Goal: Task Accomplishment & Management: Complete application form

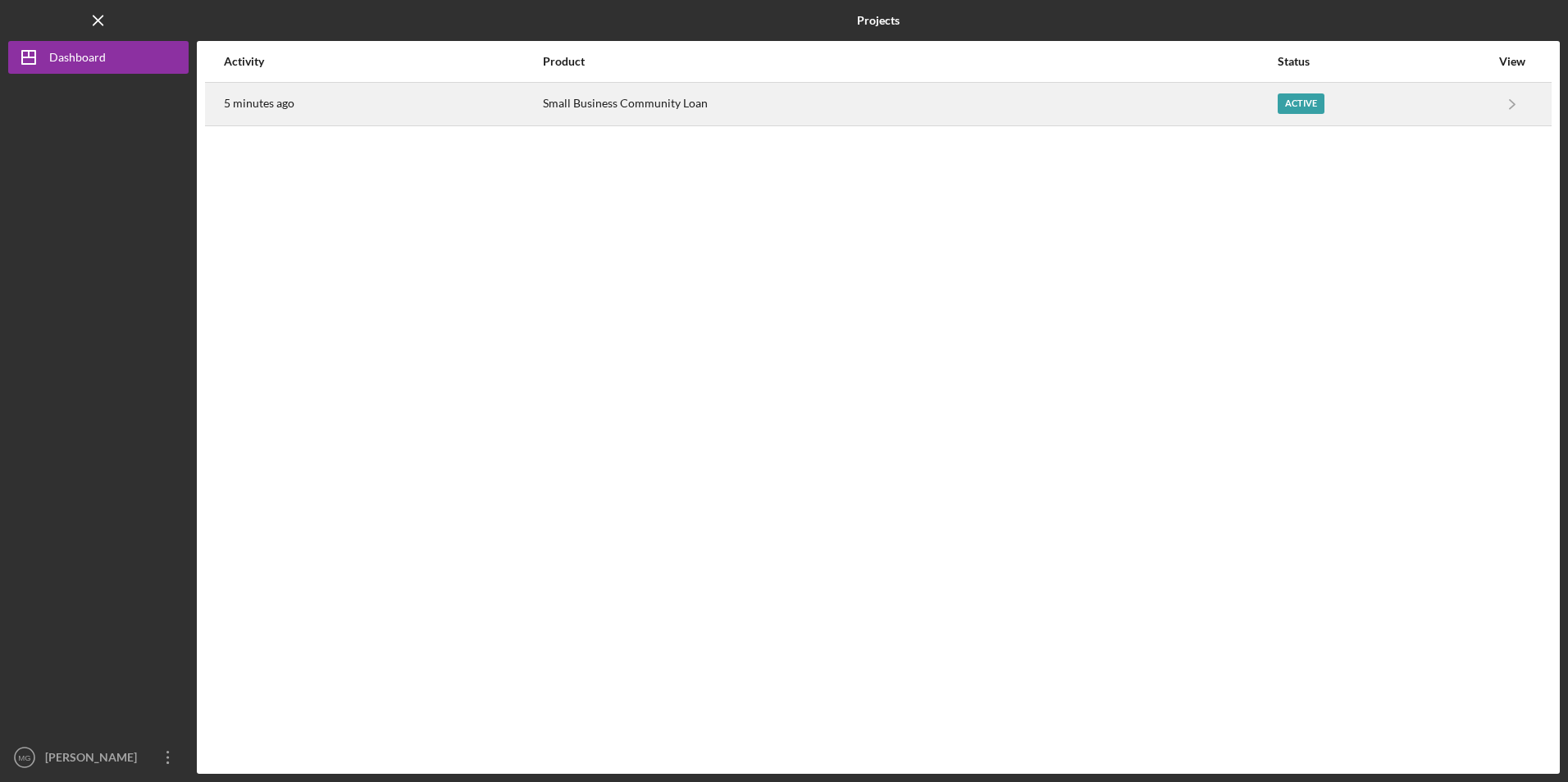
click at [487, 108] on div "5 minutes ago" at bounding box center [382, 103] width 317 height 41
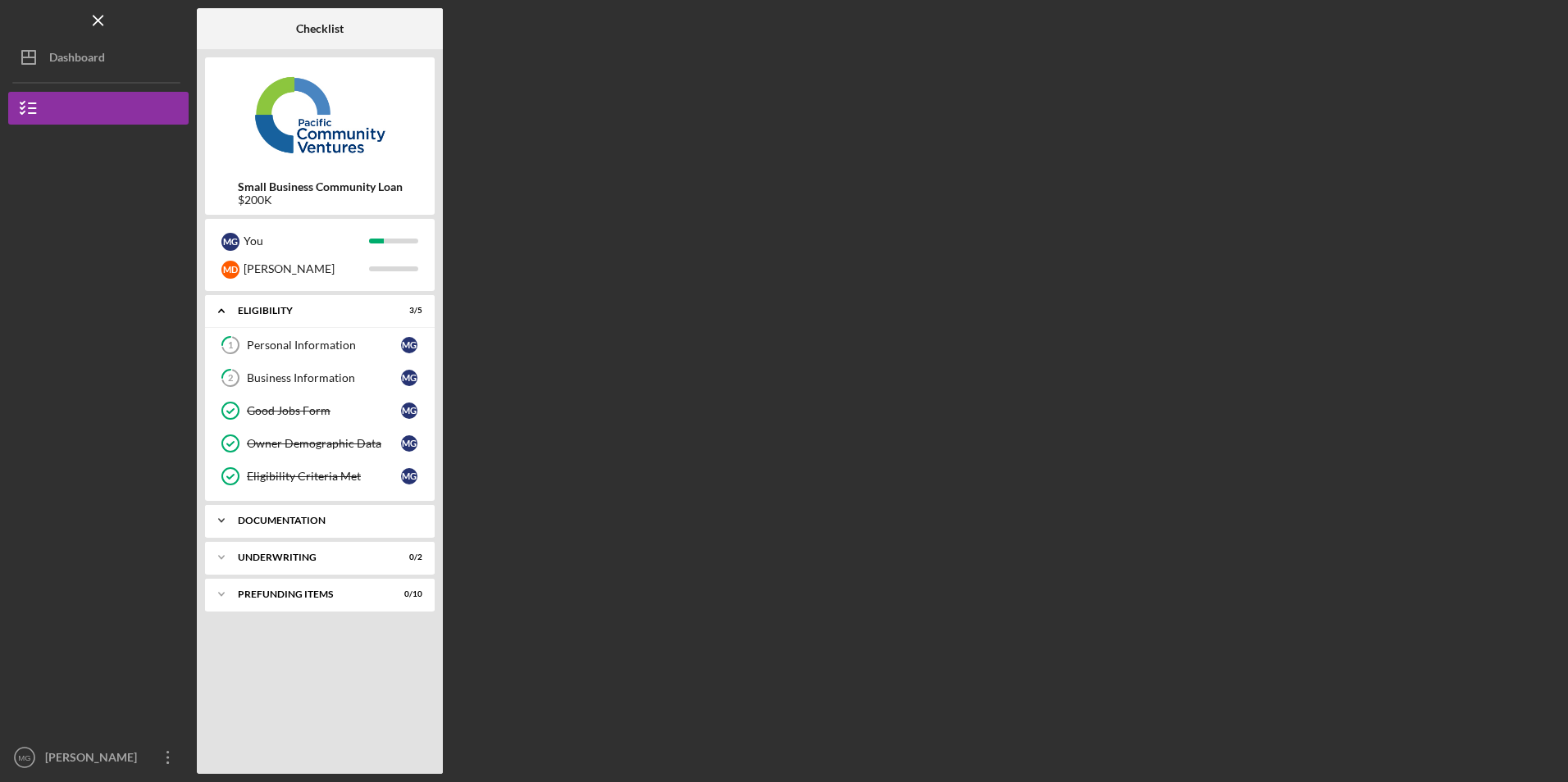
click at [307, 519] on div "Documentation" at bounding box center [327, 521] width 177 height 10
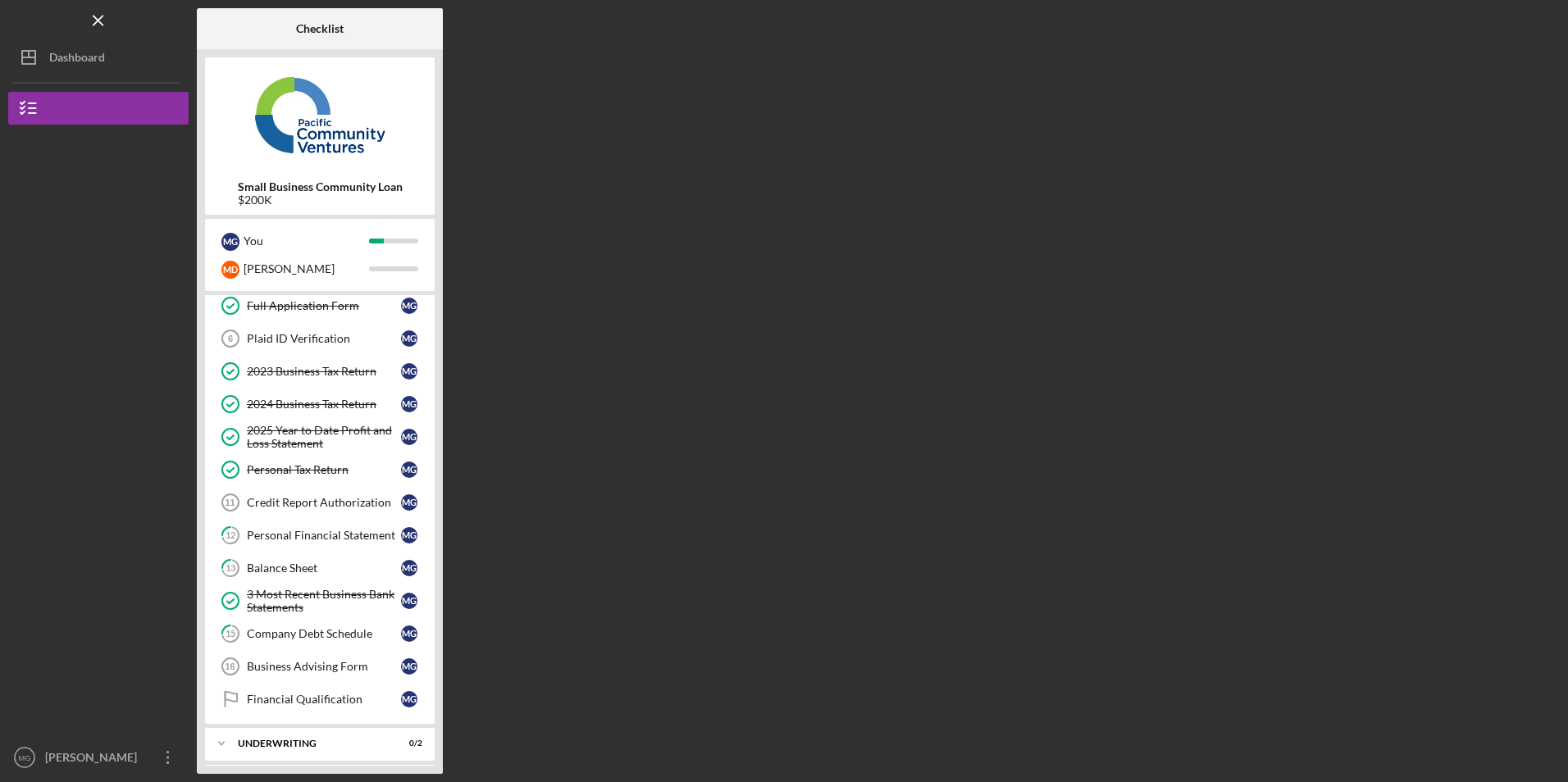
scroll to position [290, 0]
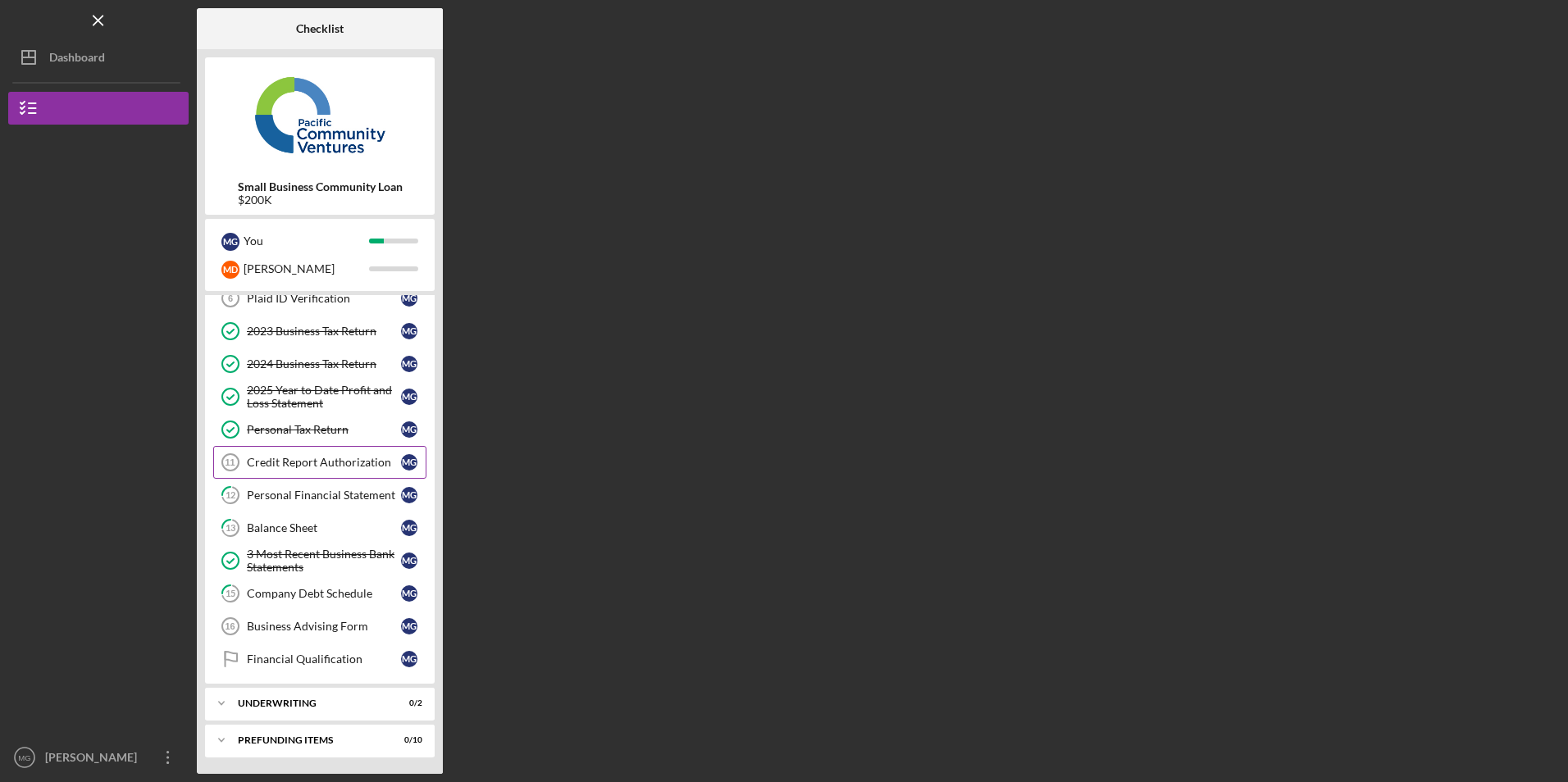
drag, startPoint x: 307, startPoint y: 466, endPoint x: 322, endPoint y: 477, distance: 18.6
click at [307, 466] on div "Credit Report Authorization" at bounding box center [323, 462] width 154 height 13
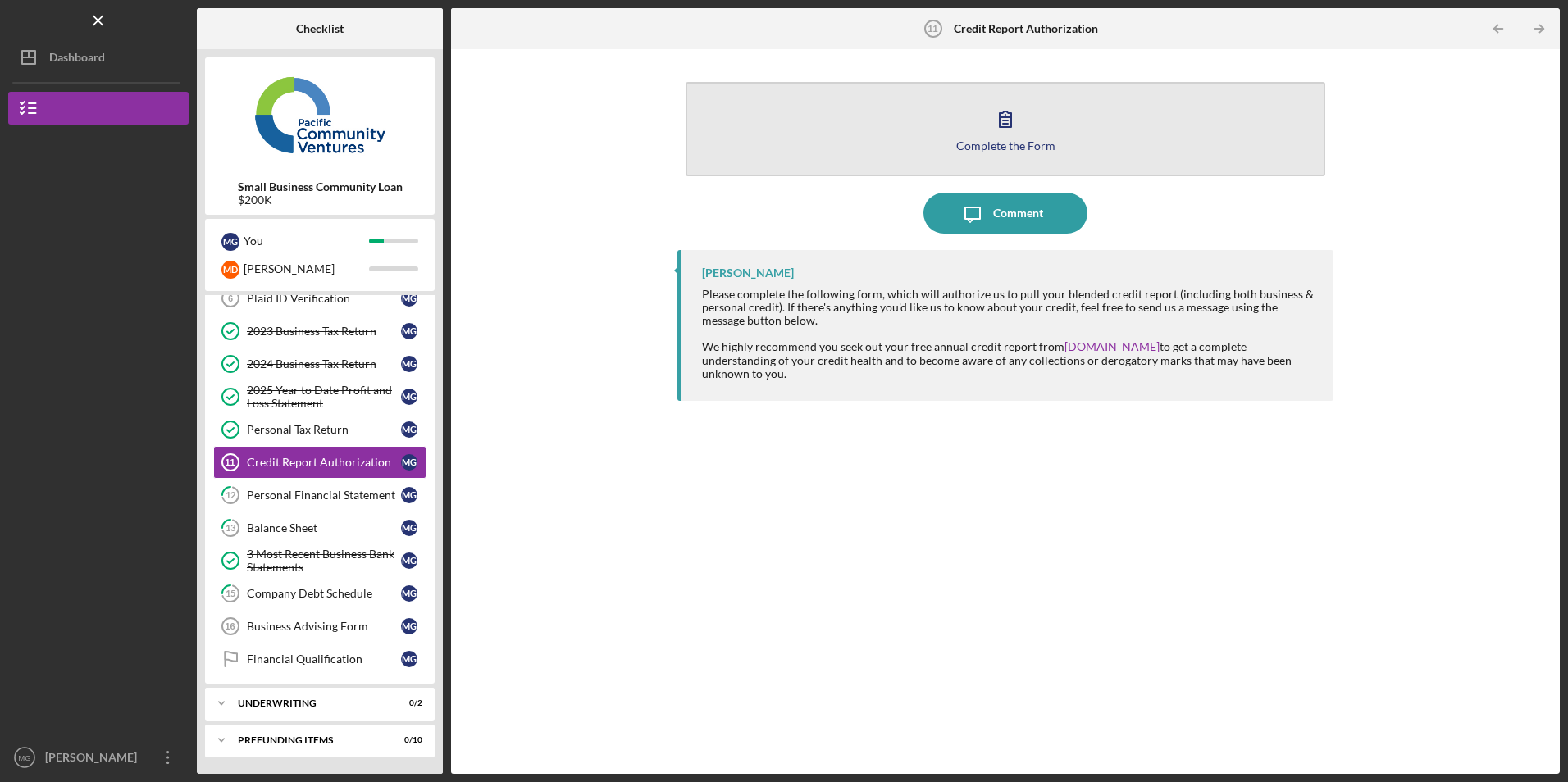
click at [884, 130] on button "Complete the Form Form" at bounding box center [1005, 128] width 639 height 94
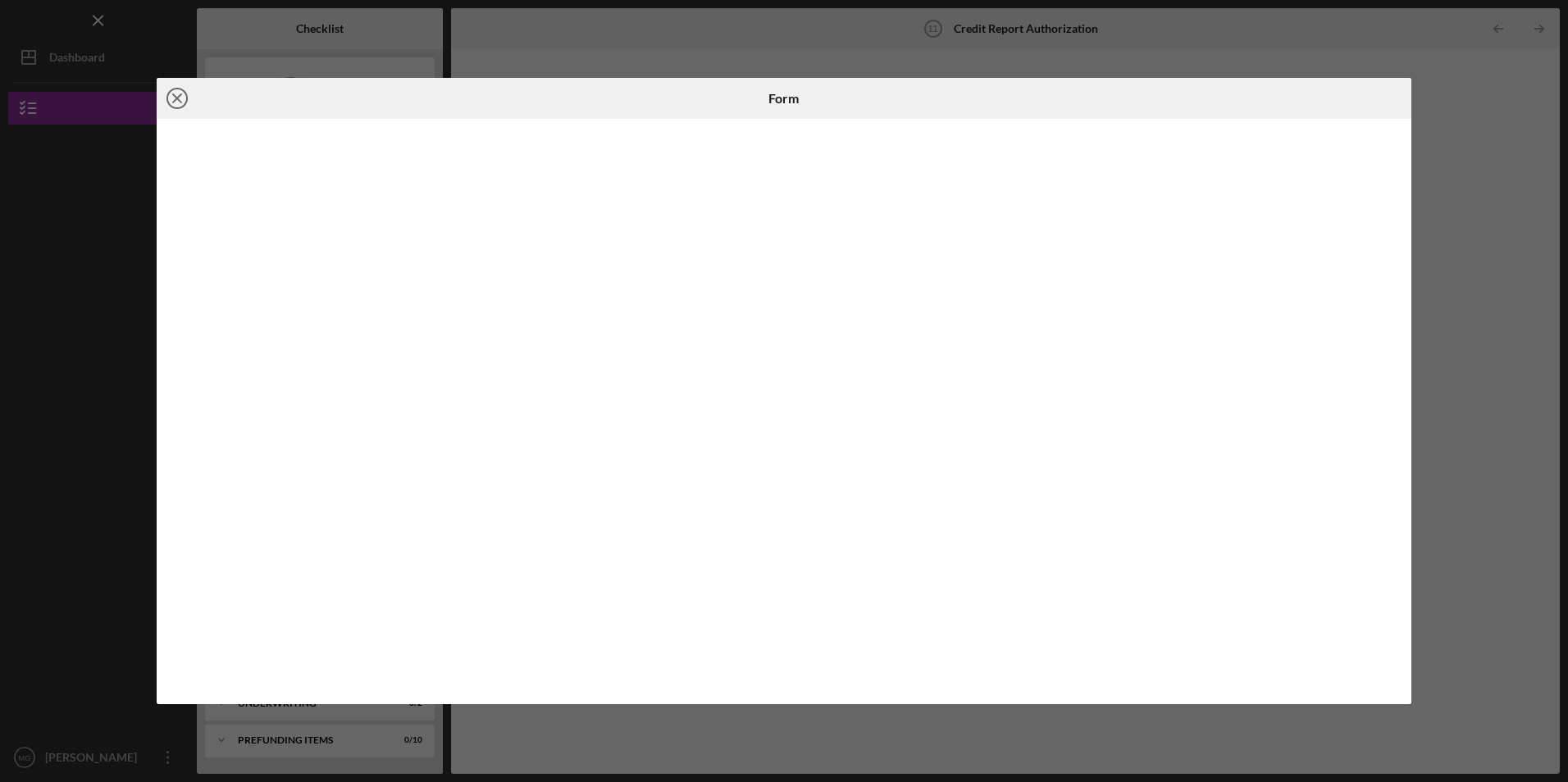
click at [182, 94] on line at bounding box center [177, 98] width 8 height 8
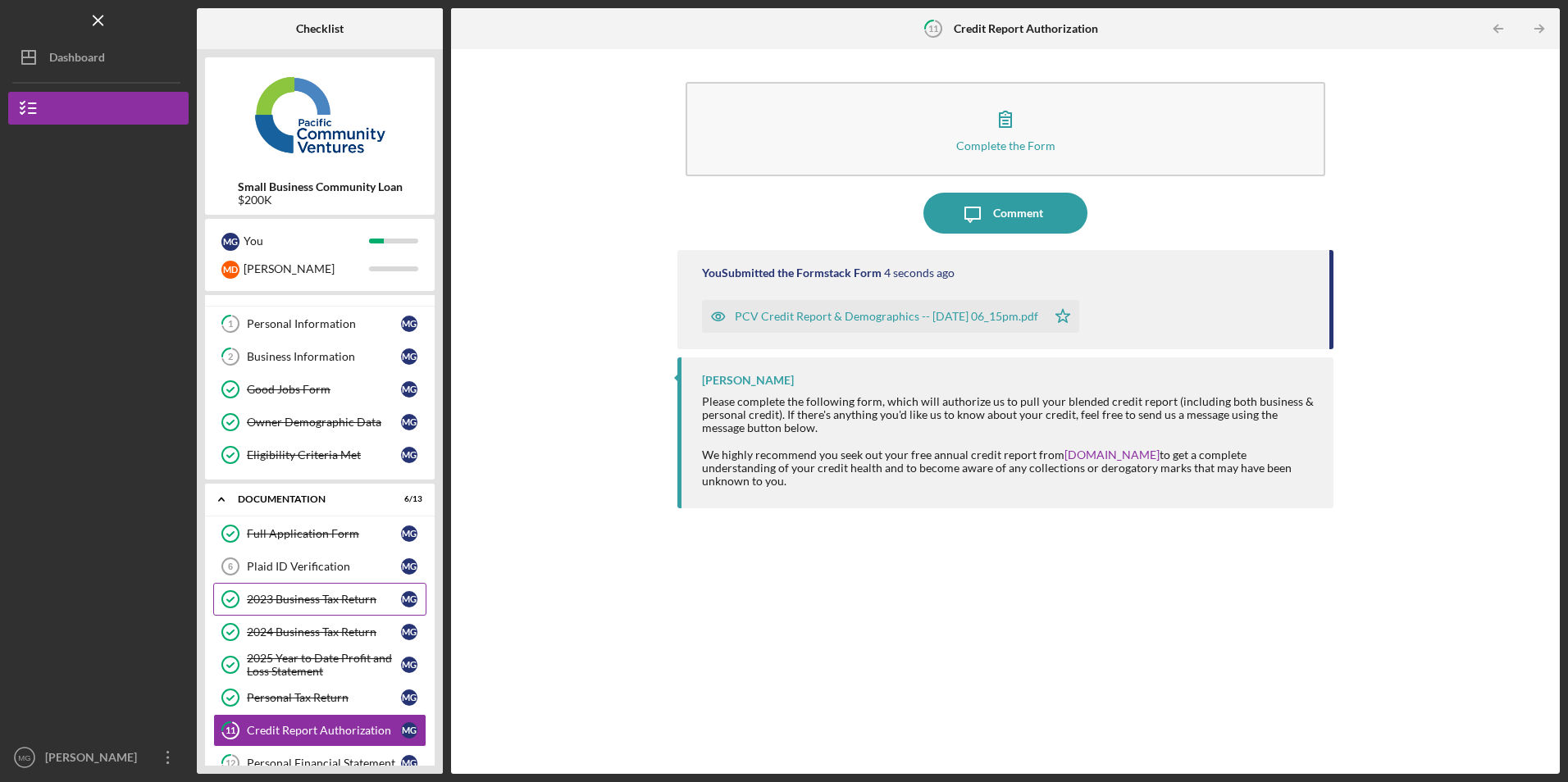
scroll to position [82, 0]
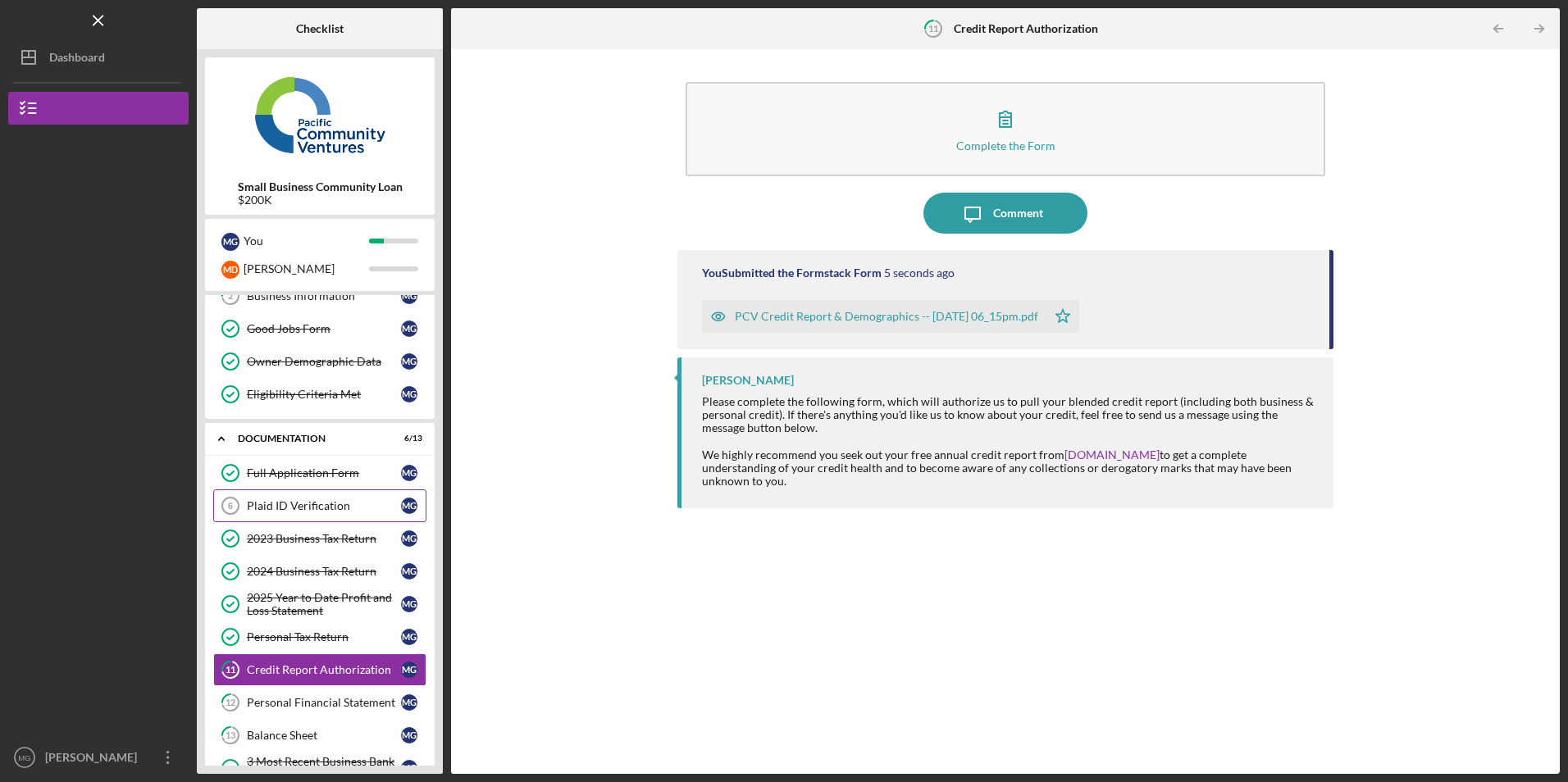
click at [293, 511] on div "Plaid ID Verification" at bounding box center [323, 506] width 154 height 13
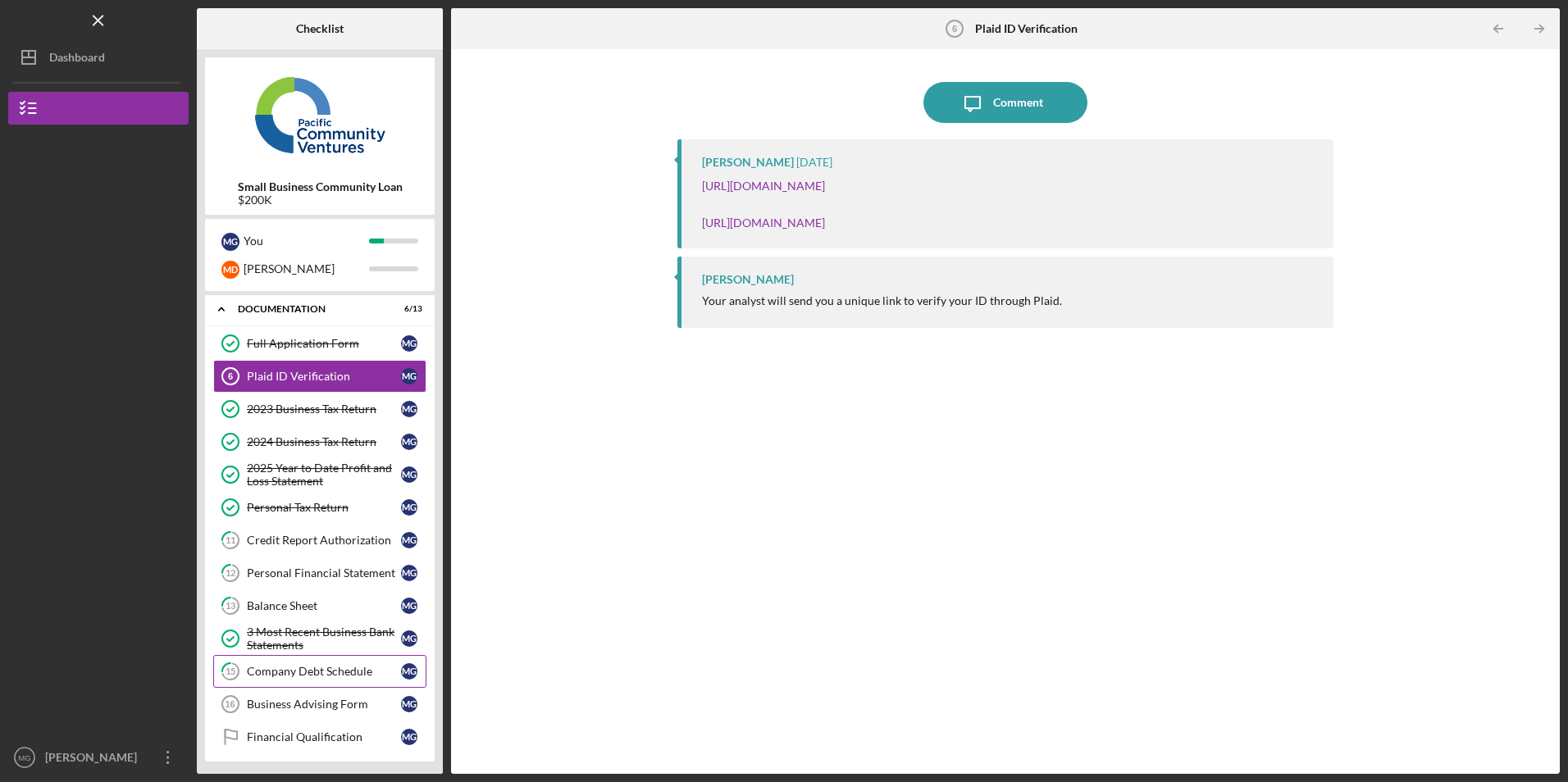
scroll to position [290, 0]
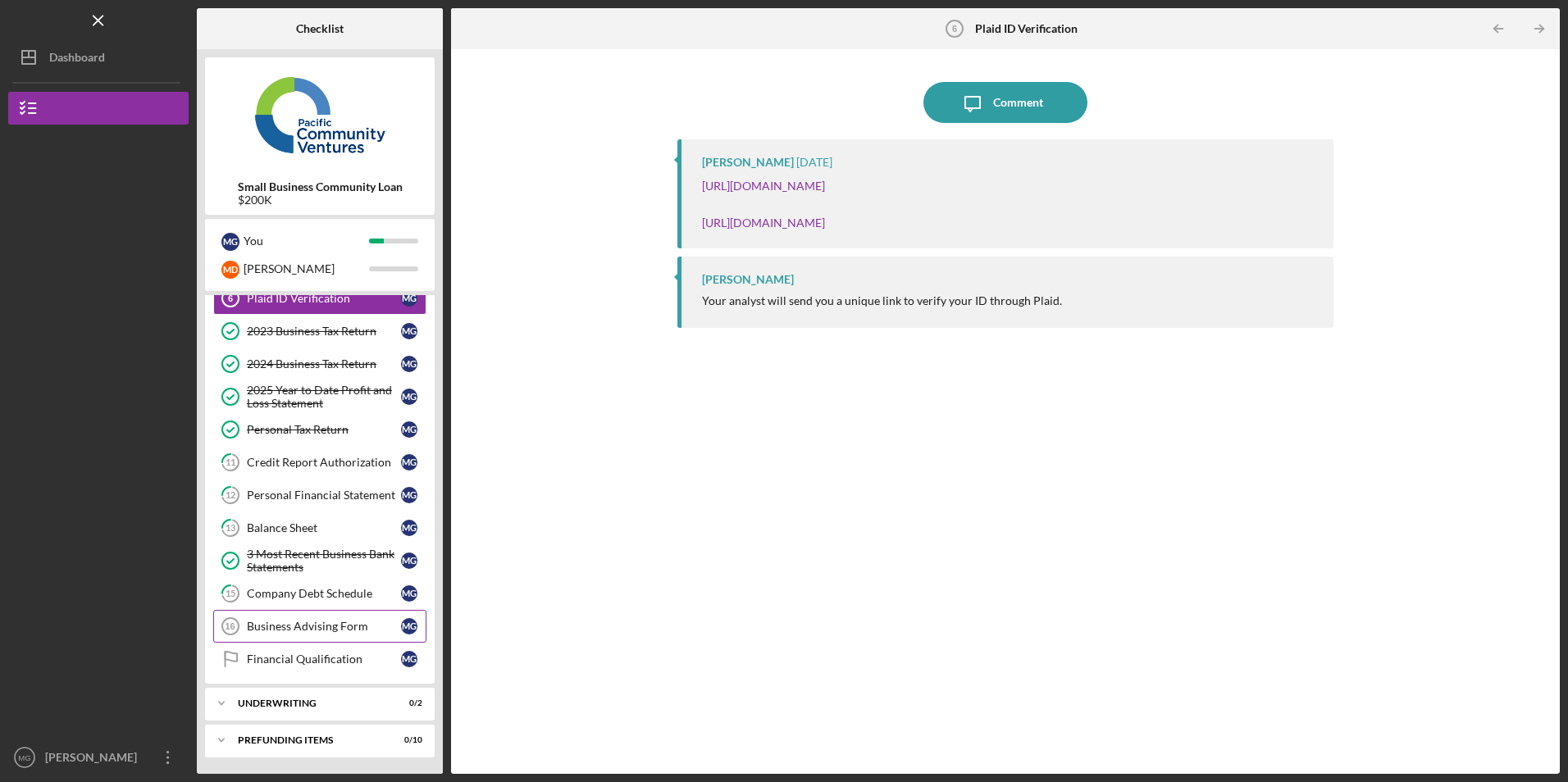
drag, startPoint x: 320, startPoint y: 596, endPoint x: 301, endPoint y: 613, distance: 25.5
click at [320, 596] on div "Company Debt Schedule" at bounding box center [323, 594] width 154 height 13
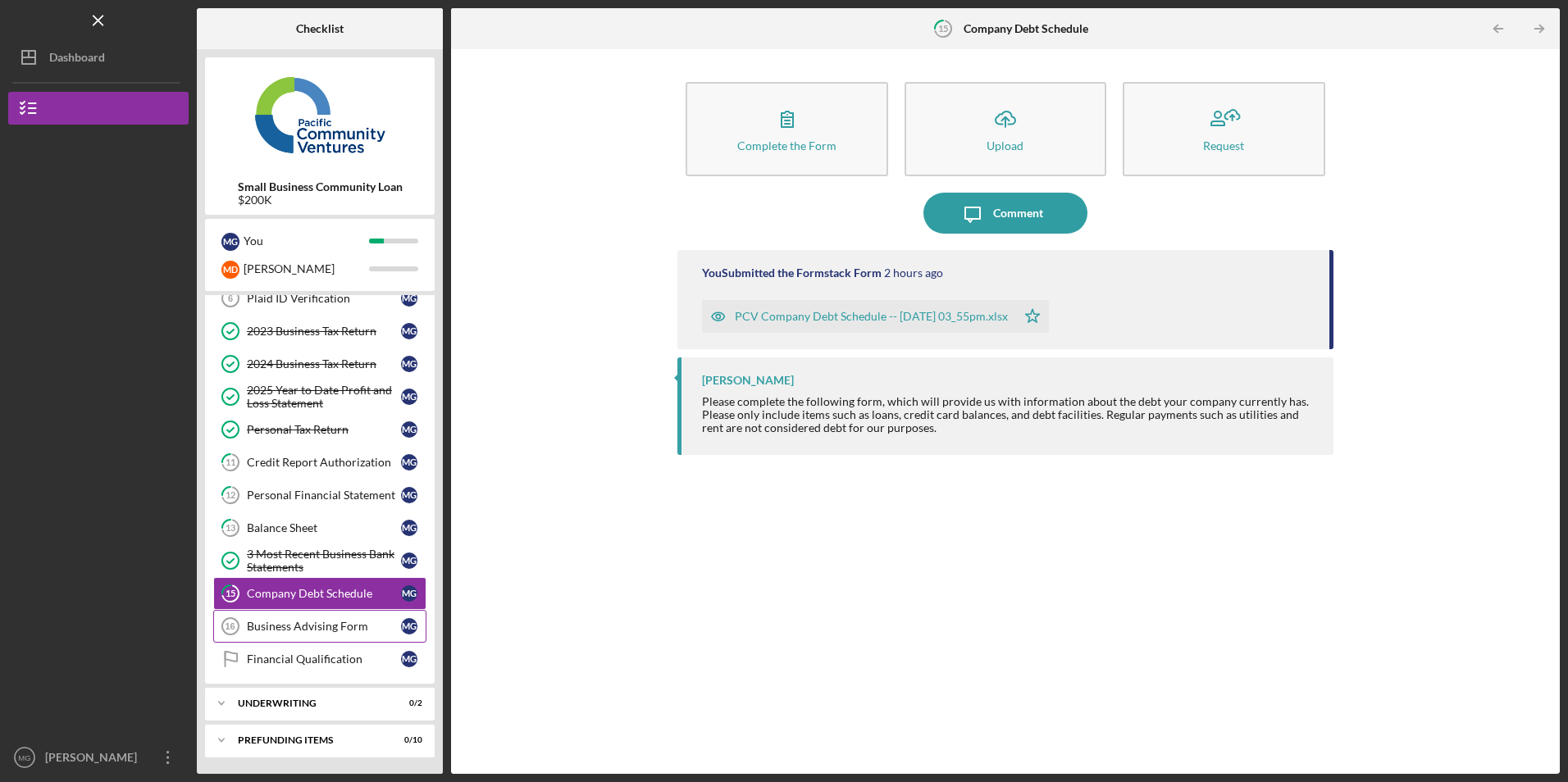
click at [292, 638] on link "Business Advising Form 16 Business Advising Form M G" at bounding box center [320, 625] width 213 height 32
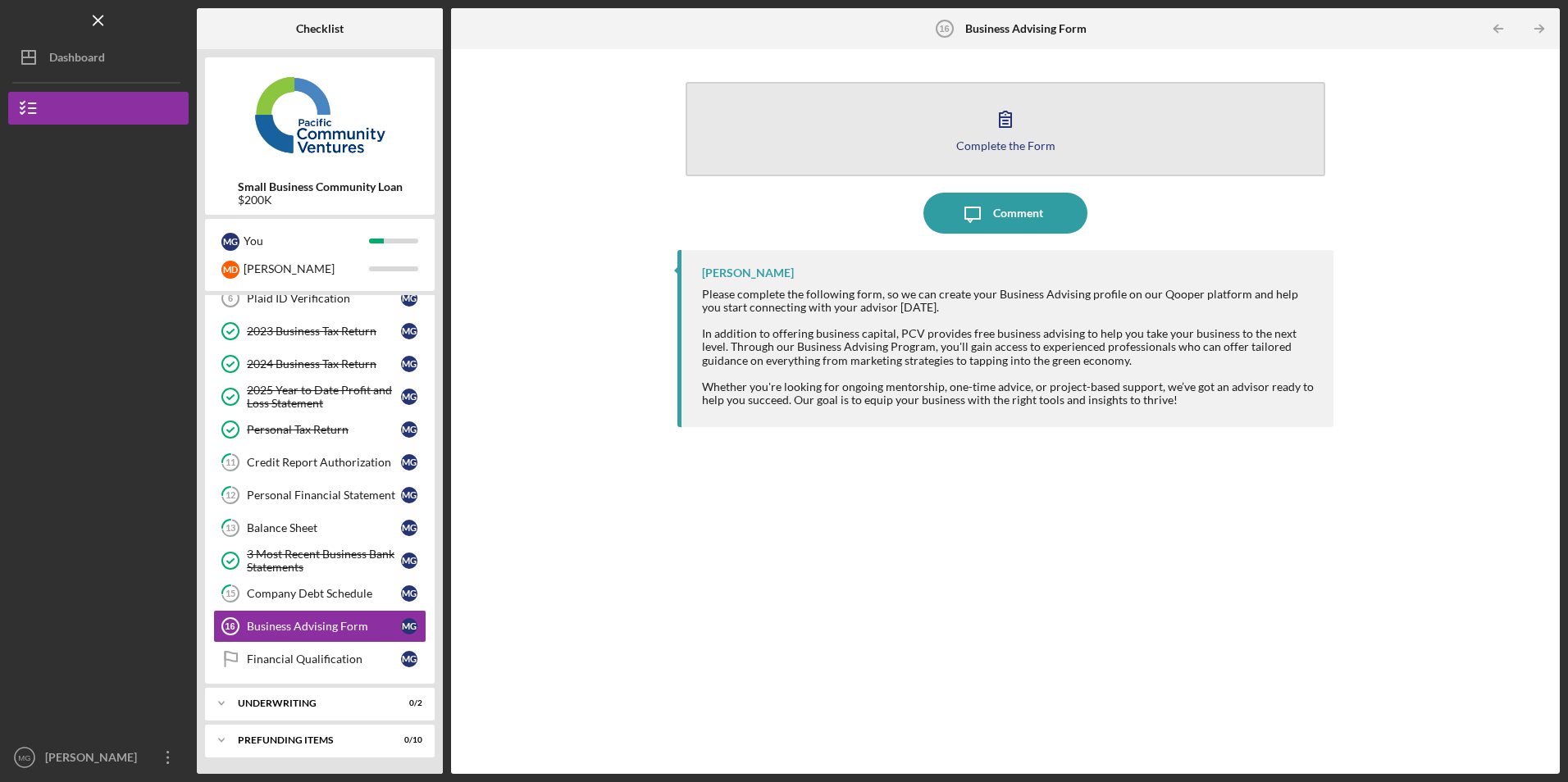
click at [821, 138] on button "Complete the Form Form" at bounding box center [1005, 128] width 639 height 94
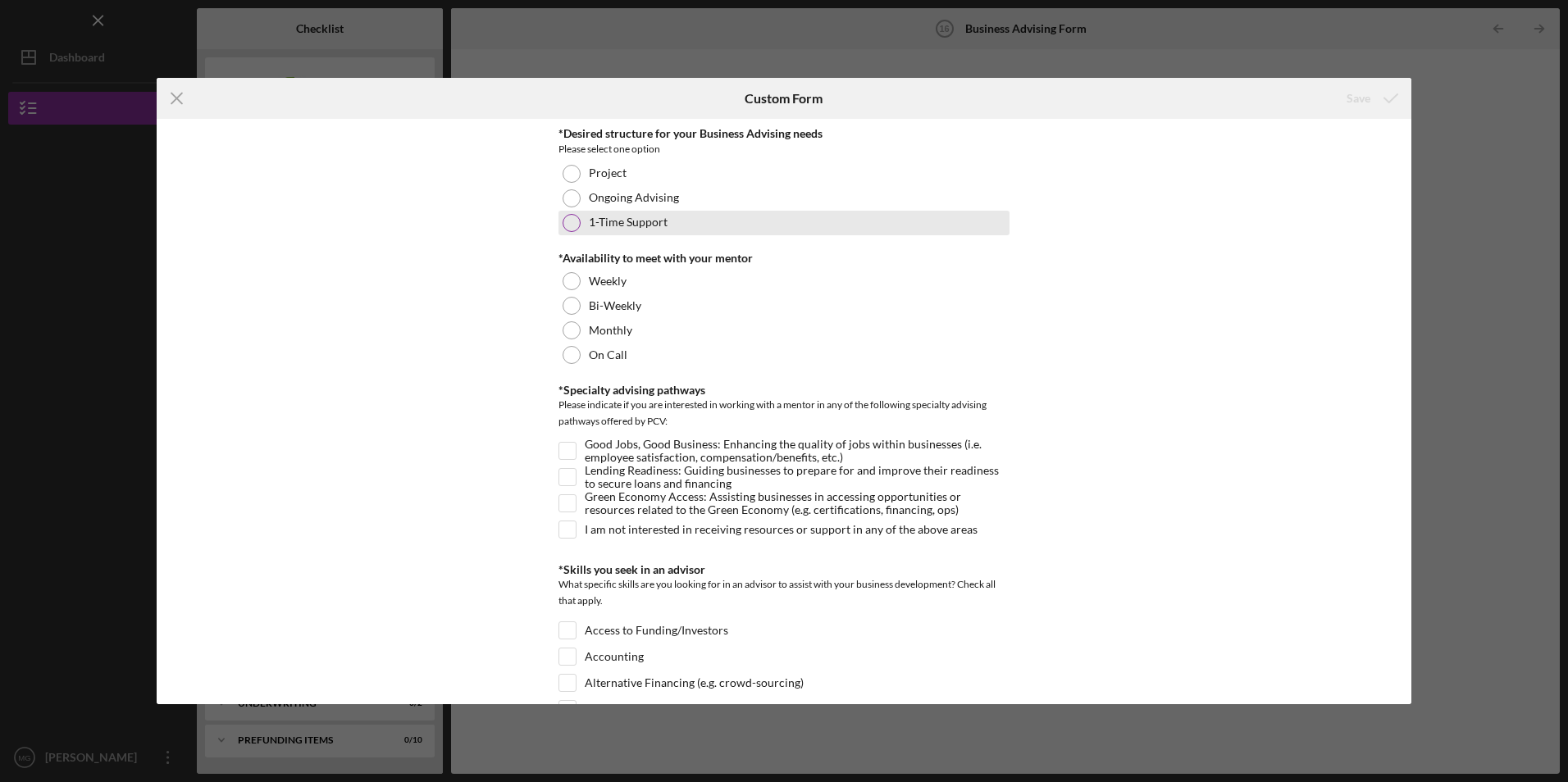
click at [568, 220] on div at bounding box center [572, 223] width 18 height 18
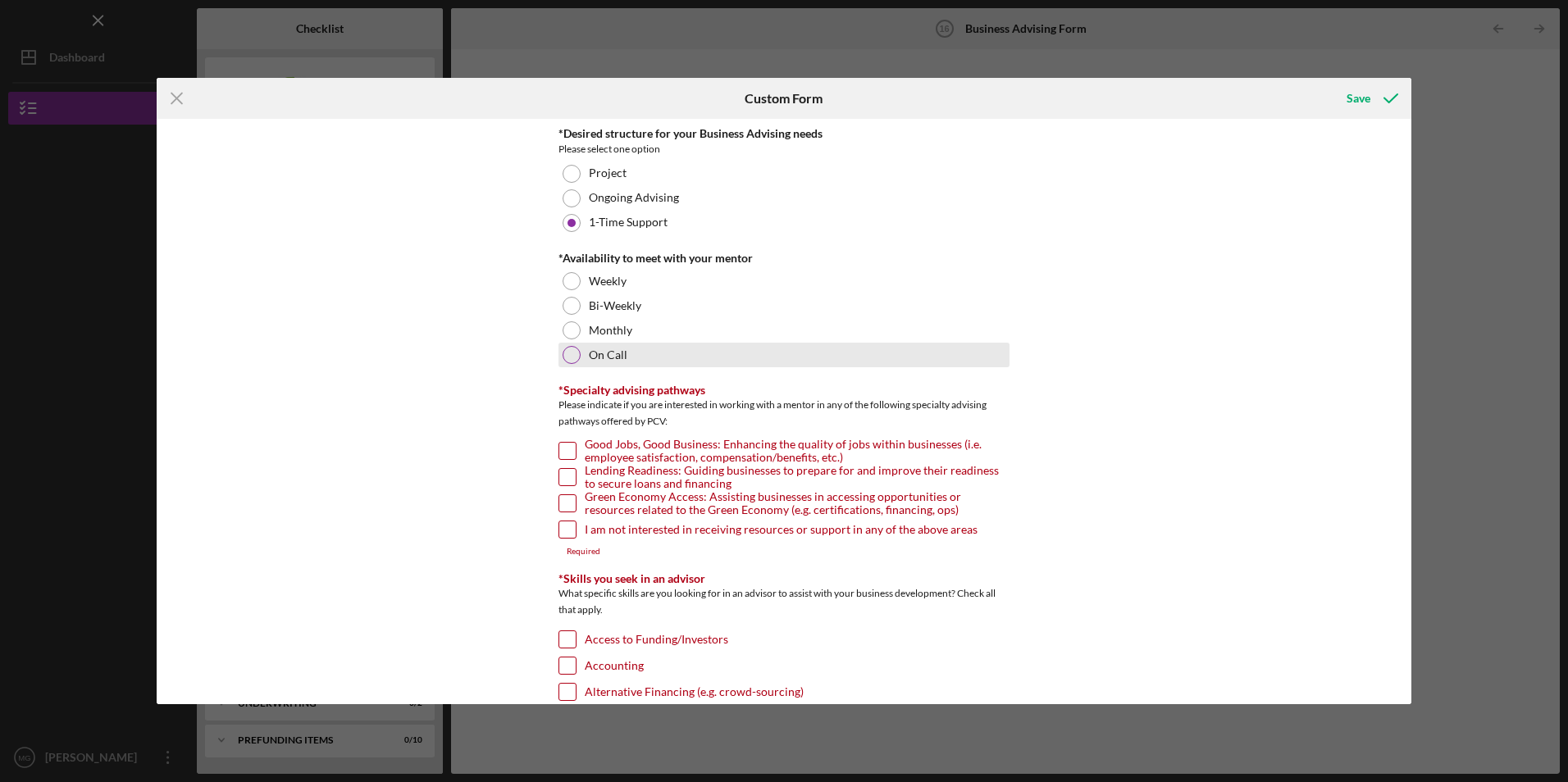
click at [567, 355] on div at bounding box center [572, 355] width 18 height 18
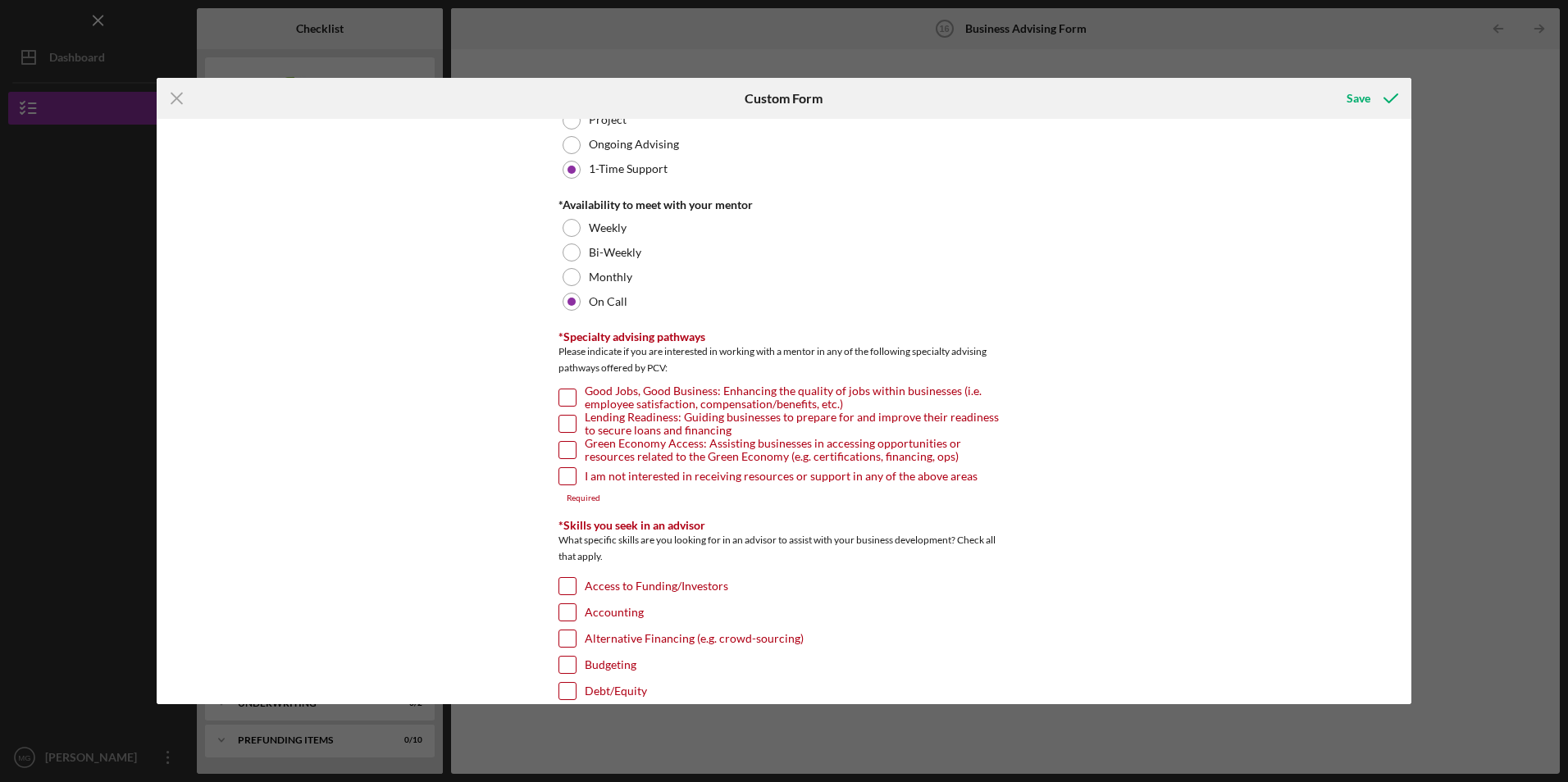
scroll to position [82, 0]
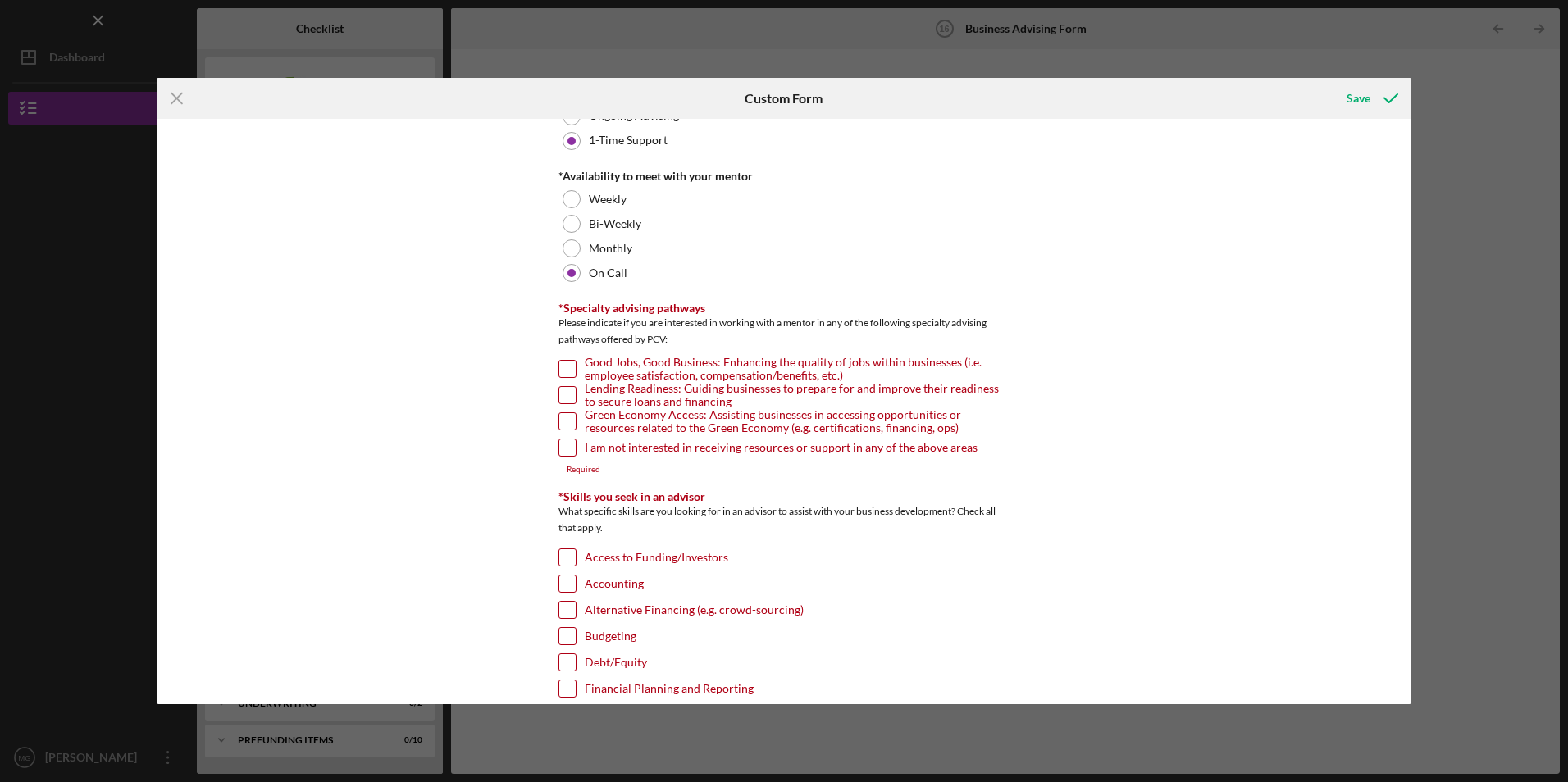
click at [562, 446] on input "I am not interested in receiving resources or support in any of the above areas" at bounding box center [567, 448] width 17 height 17
checkbox input "true"
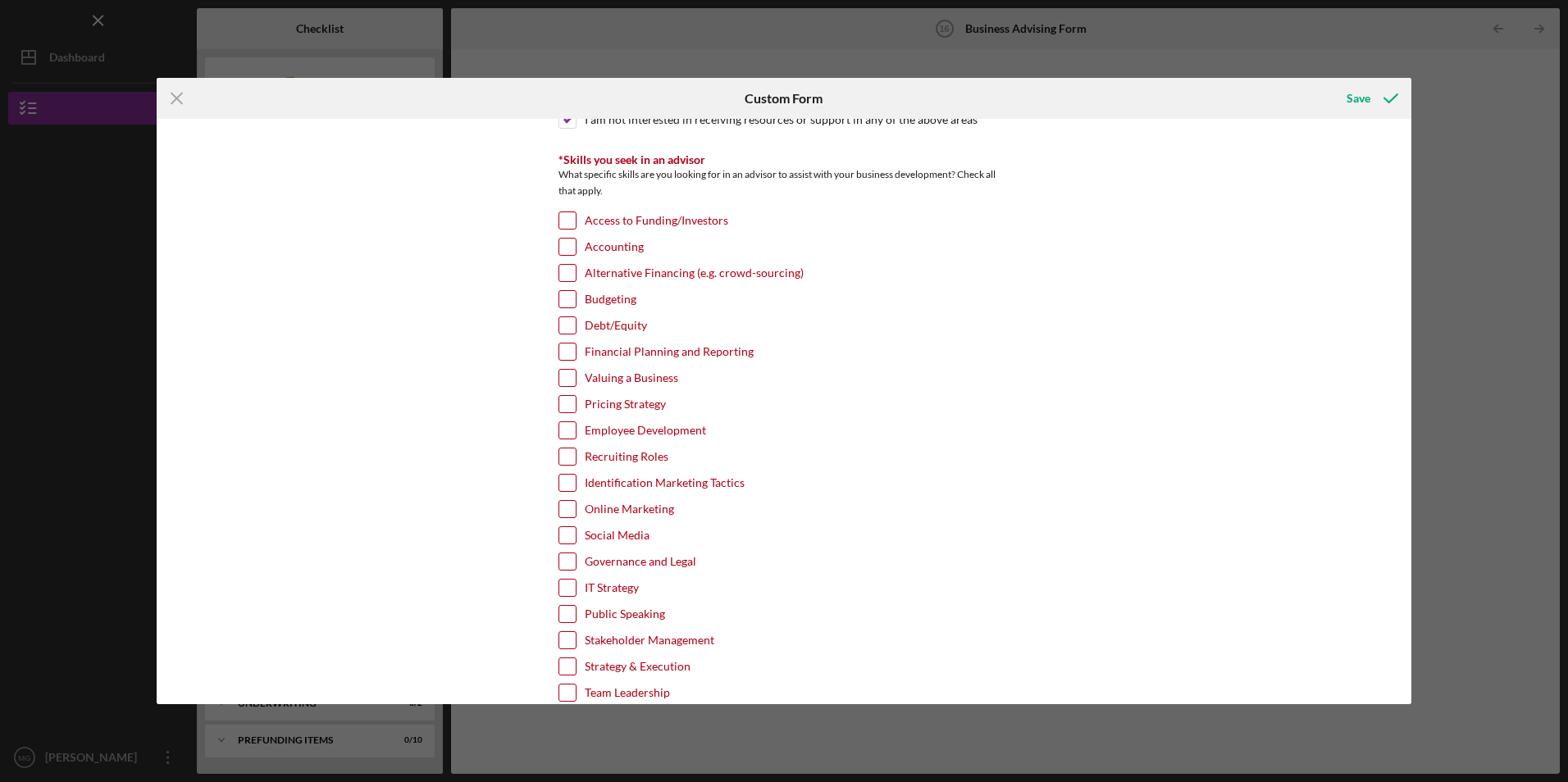
scroll to position [492, 0]
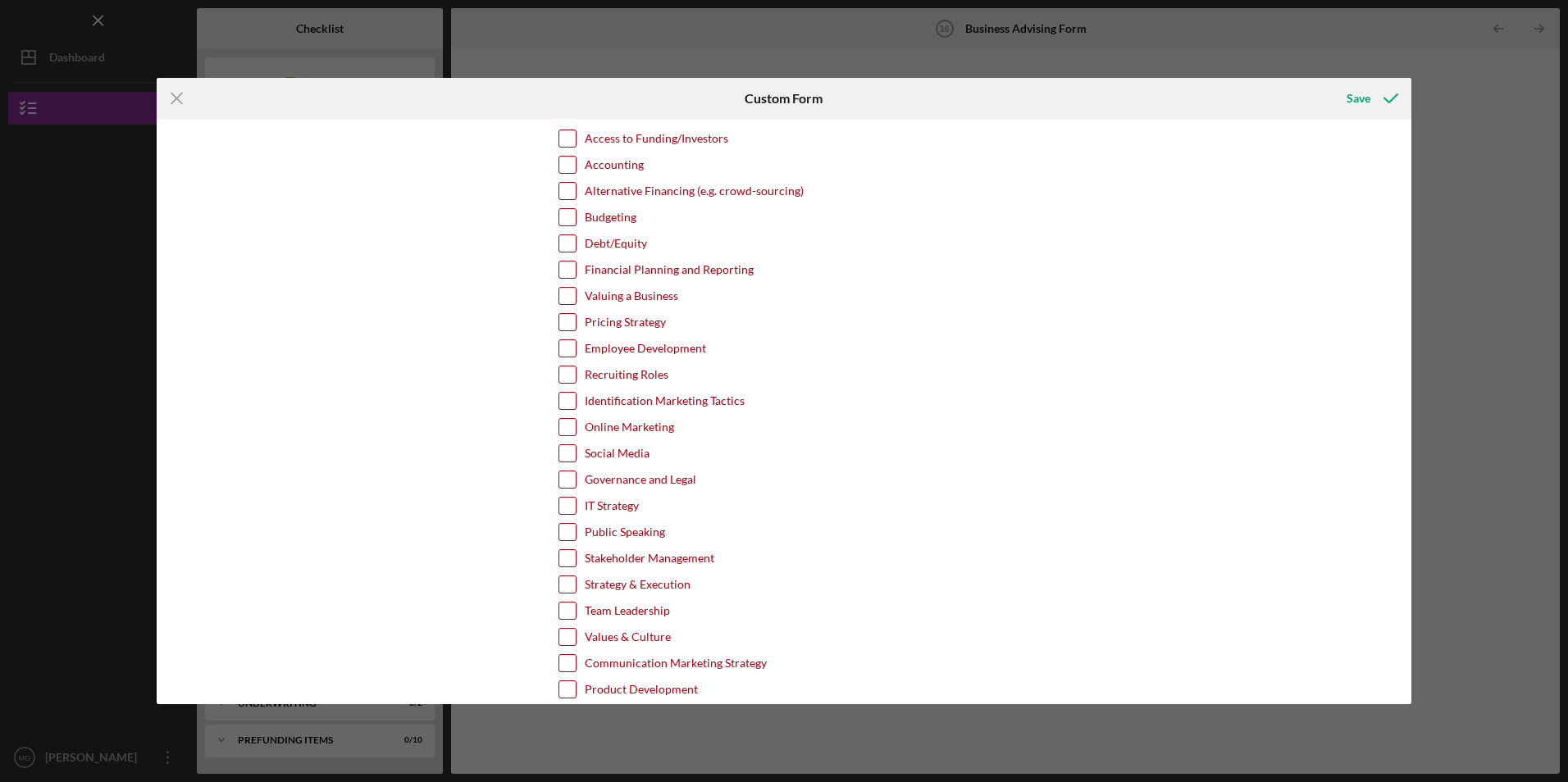
click at [559, 431] on input "Online Marketing" at bounding box center [567, 427] width 17 height 17
checkbox input "true"
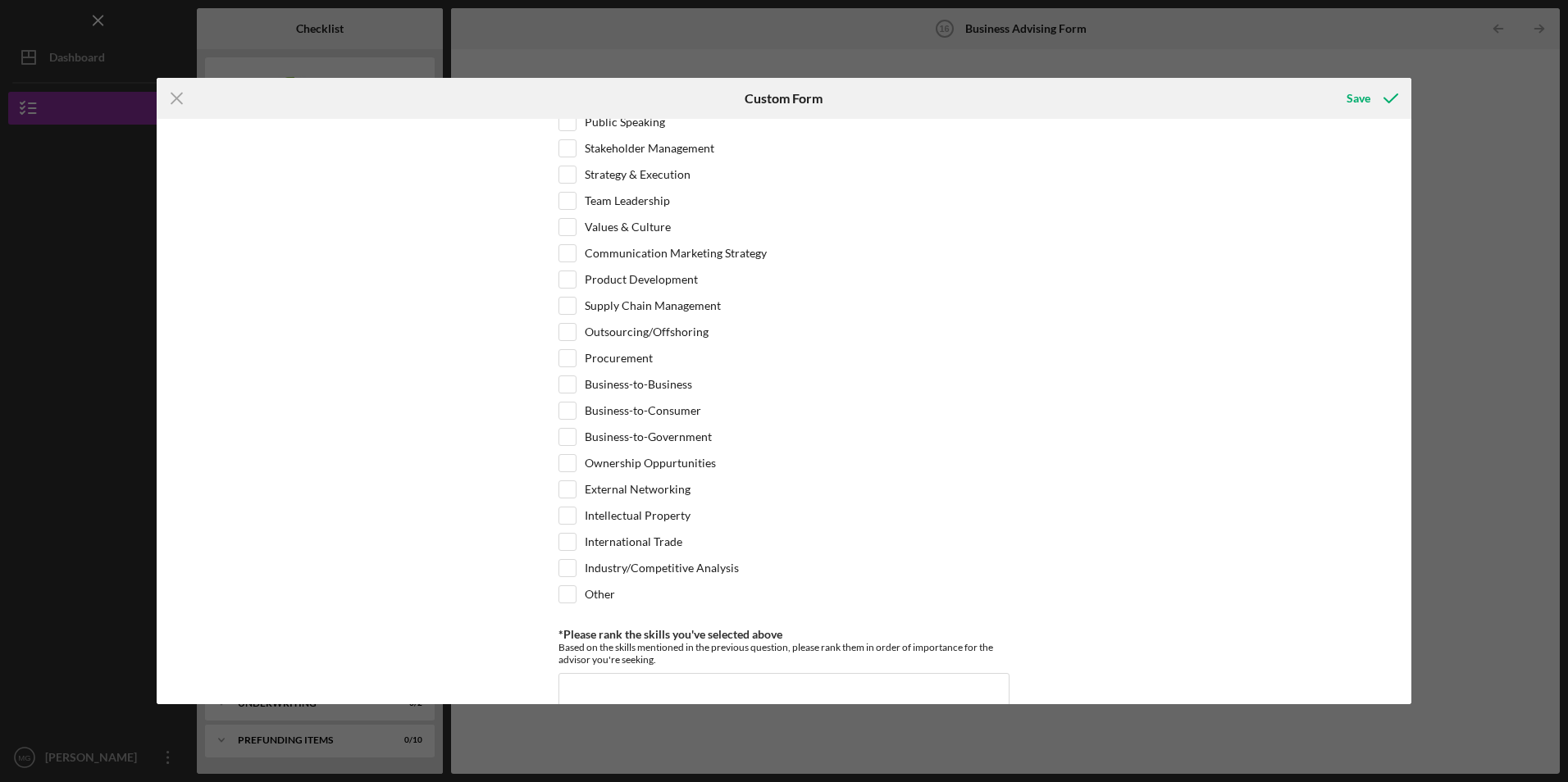
scroll to position [1312, 0]
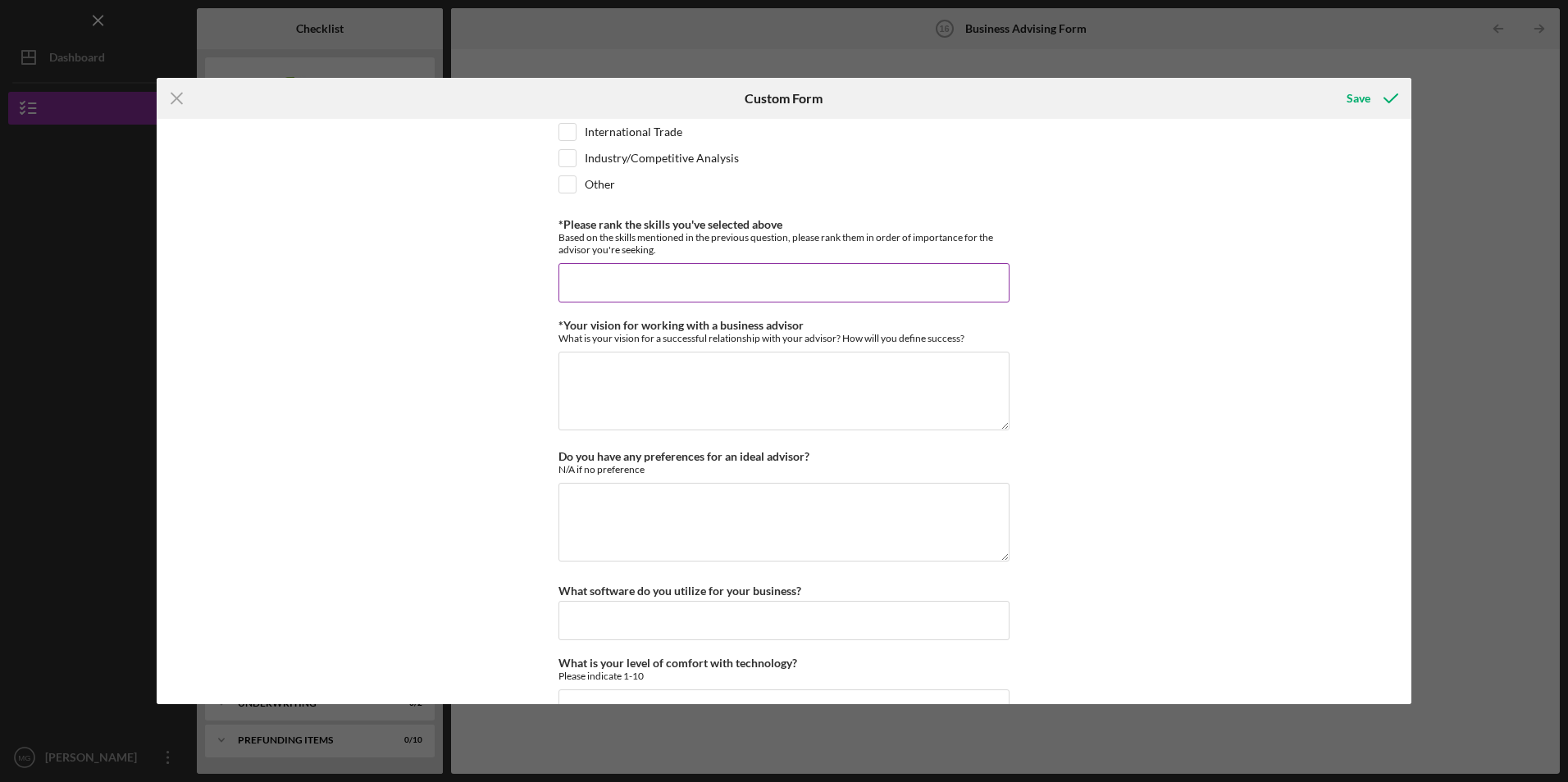
click at [607, 289] on input "*Please rank the skills you've selected above" at bounding box center [783, 282] width 451 height 39
type input "quickbooks"
type textarea "more online presence options"
click at [688, 511] on textarea "Do you have any preferences for an ideal advisor?" at bounding box center [783, 522] width 451 height 79
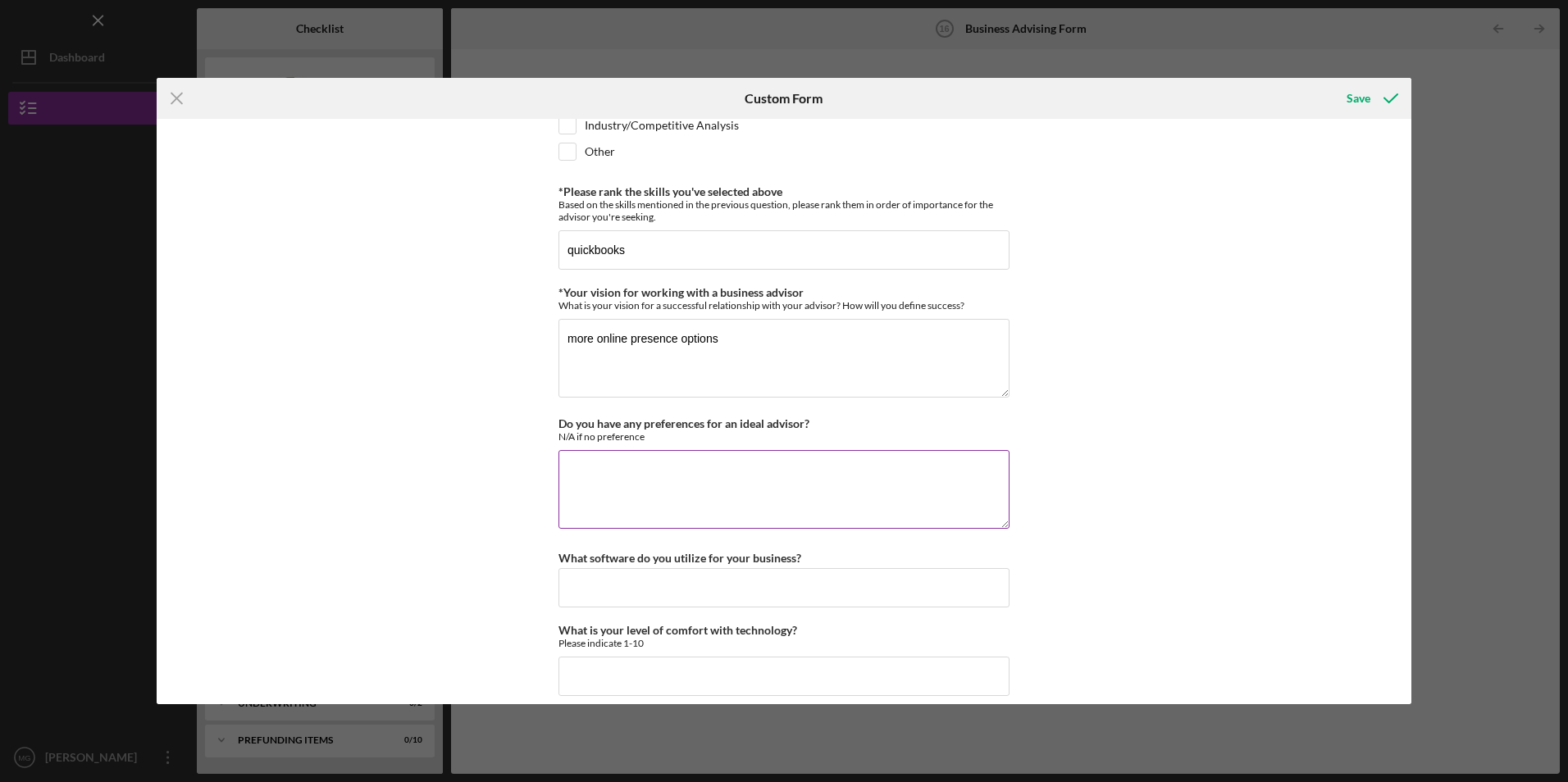
scroll to position [1361, 0]
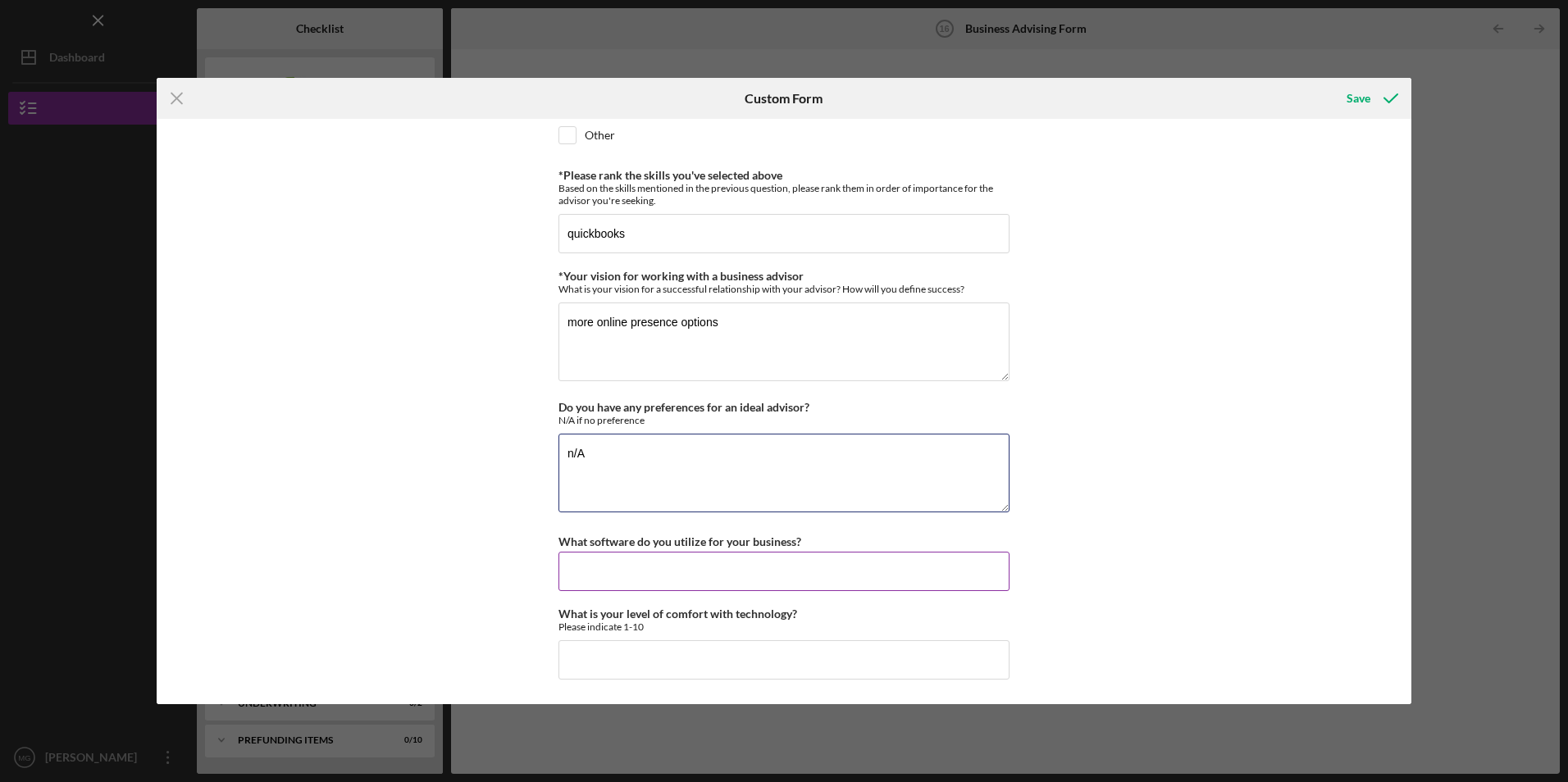
type textarea "n/A"
click at [672, 579] on input "What software do you utilize for your business?" at bounding box center [783, 571] width 451 height 39
type input "quickbooks"
type input "5"
type input "6"
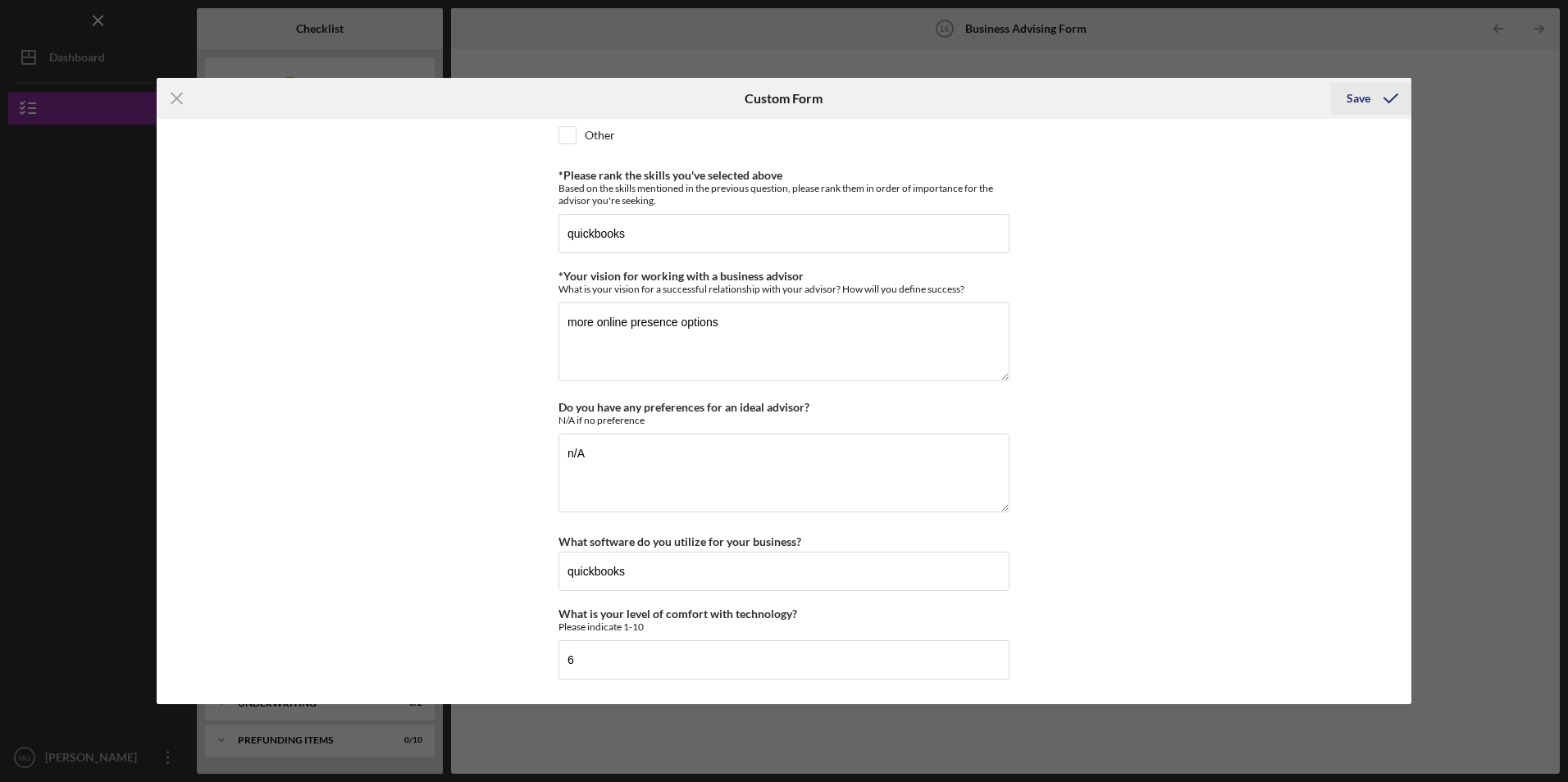
click at [1351, 92] on div "Save" at bounding box center [1359, 97] width 24 height 32
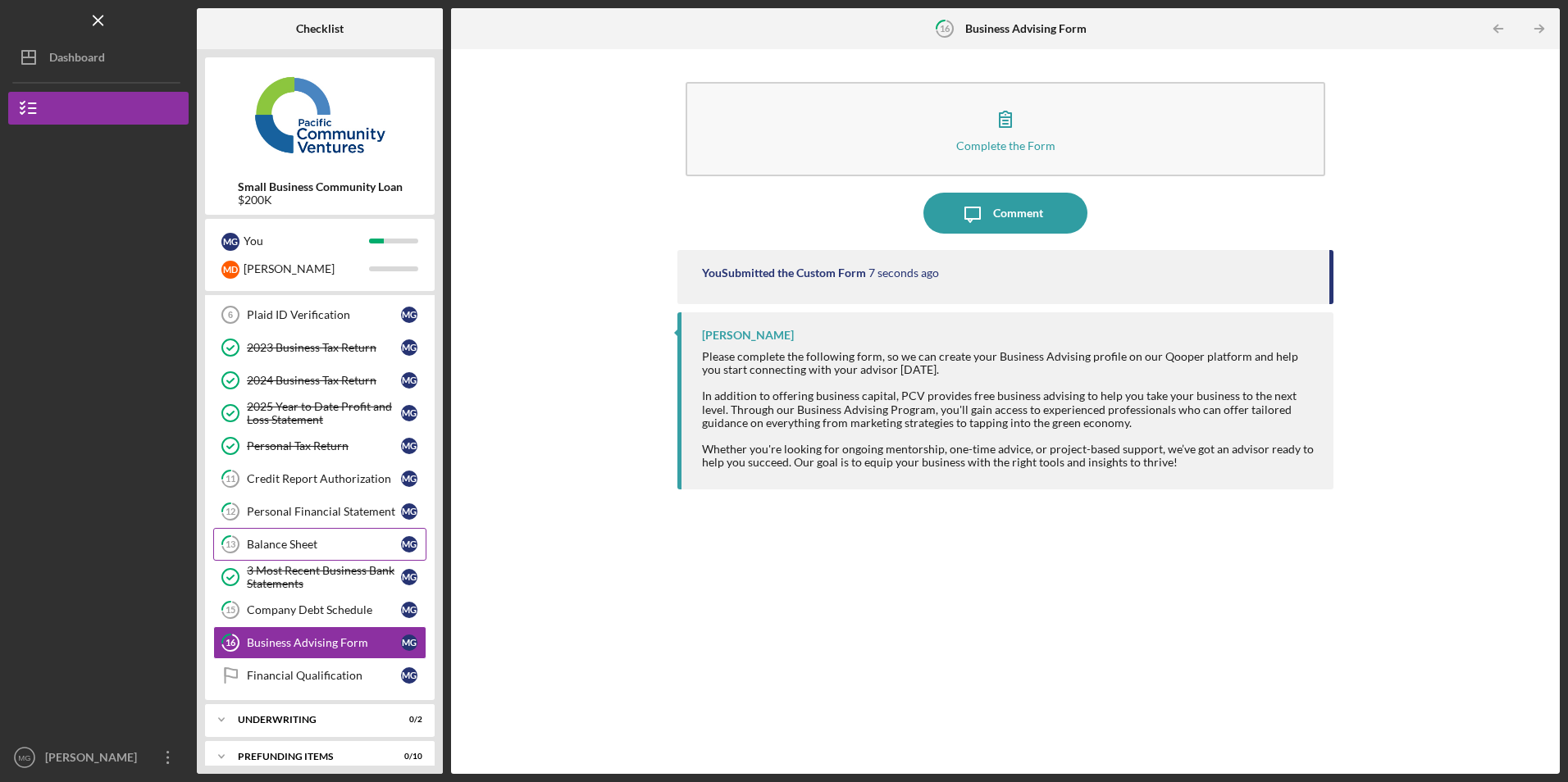
scroll to position [290, 0]
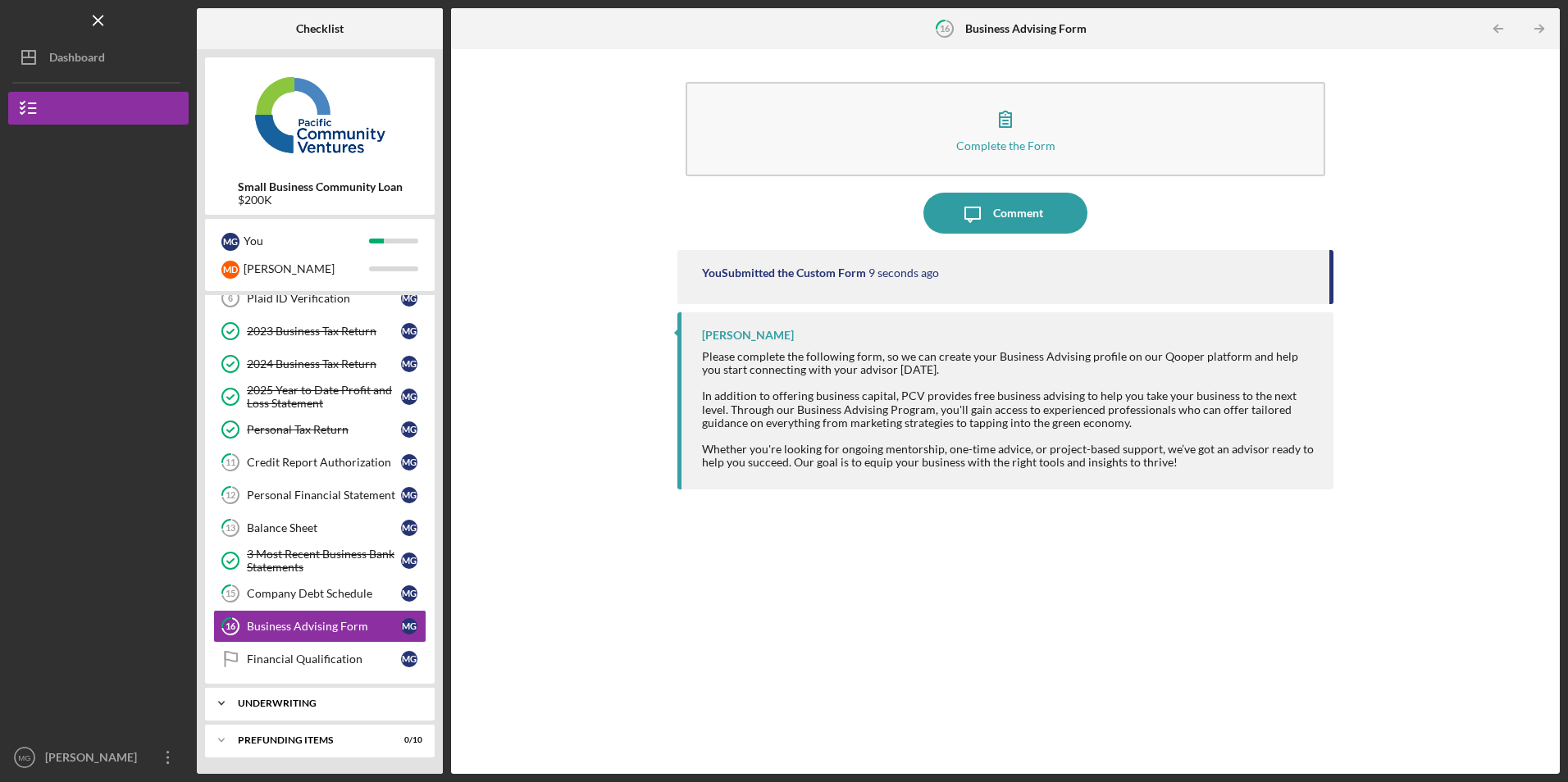
click at [333, 705] on div "Underwriting" at bounding box center [327, 704] width 177 height 10
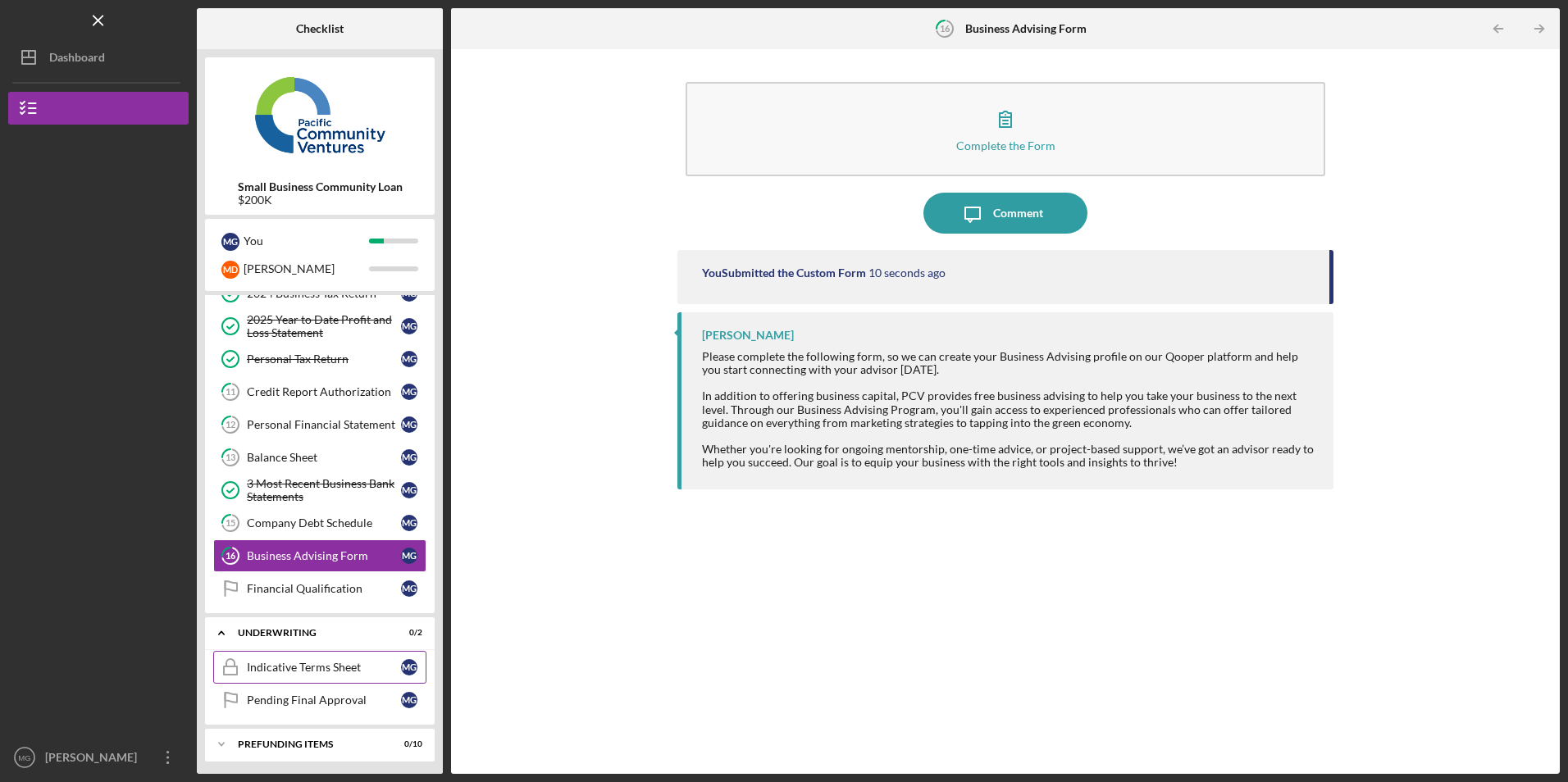
scroll to position [364, 0]
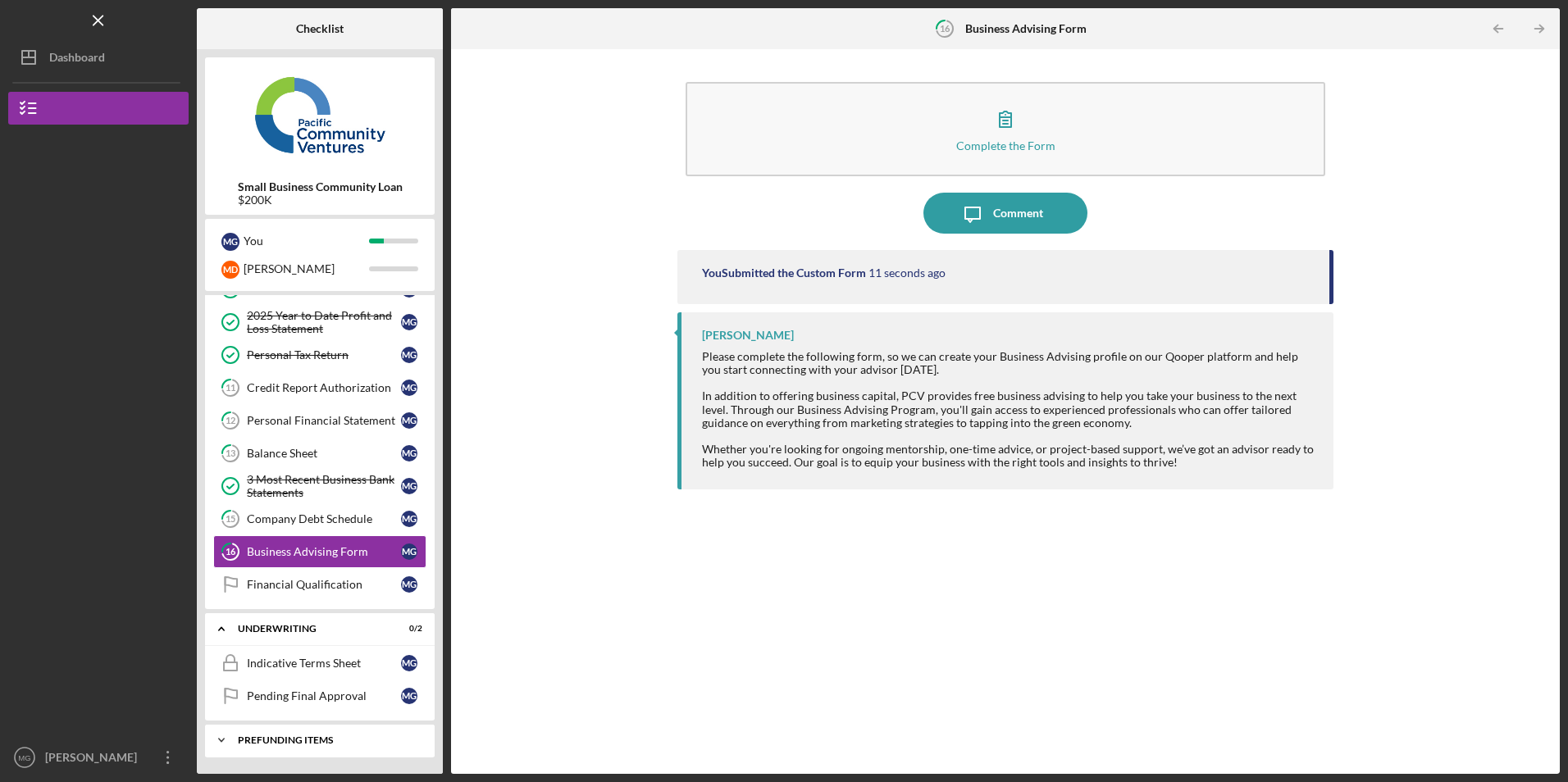
click at [321, 730] on div "Icon/Expander Prefunding Items 0 / 10" at bounding box center [320, 740] width 230 height 32
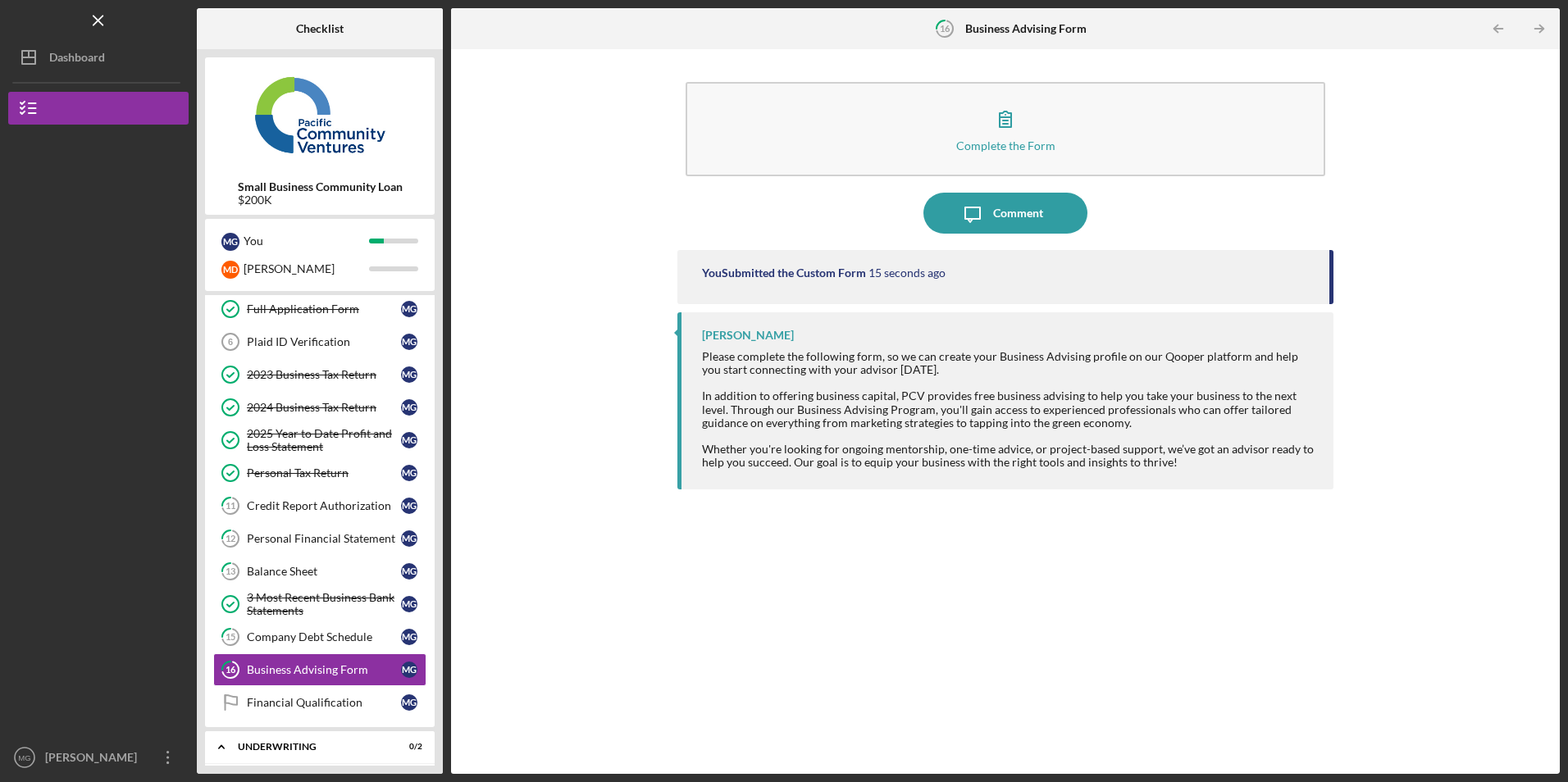
scroll to position [82, 0]
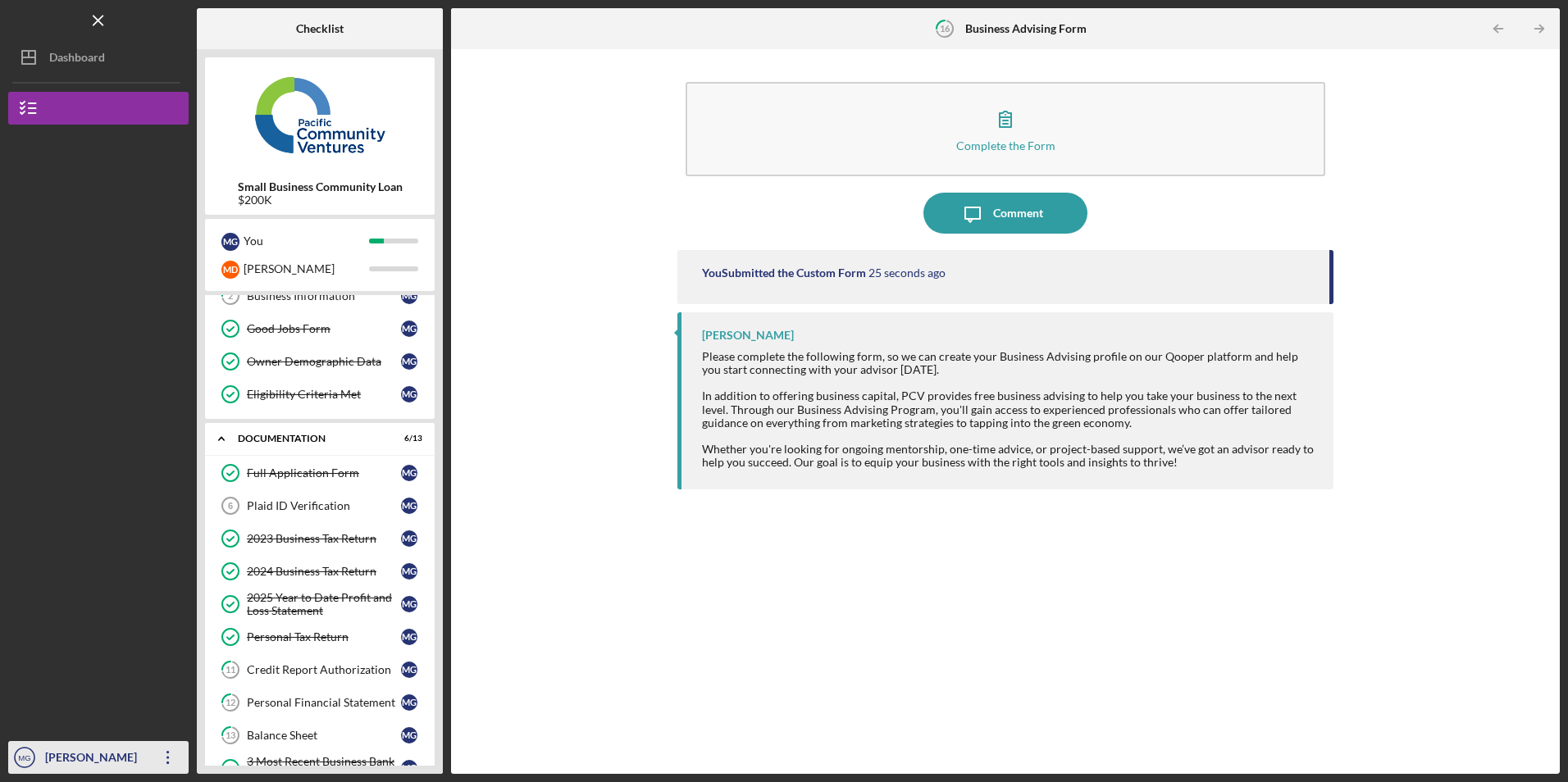
click at [167, 765] on icon "Icon/Overflow" at bounding box center [167, 757] width 41 height 41
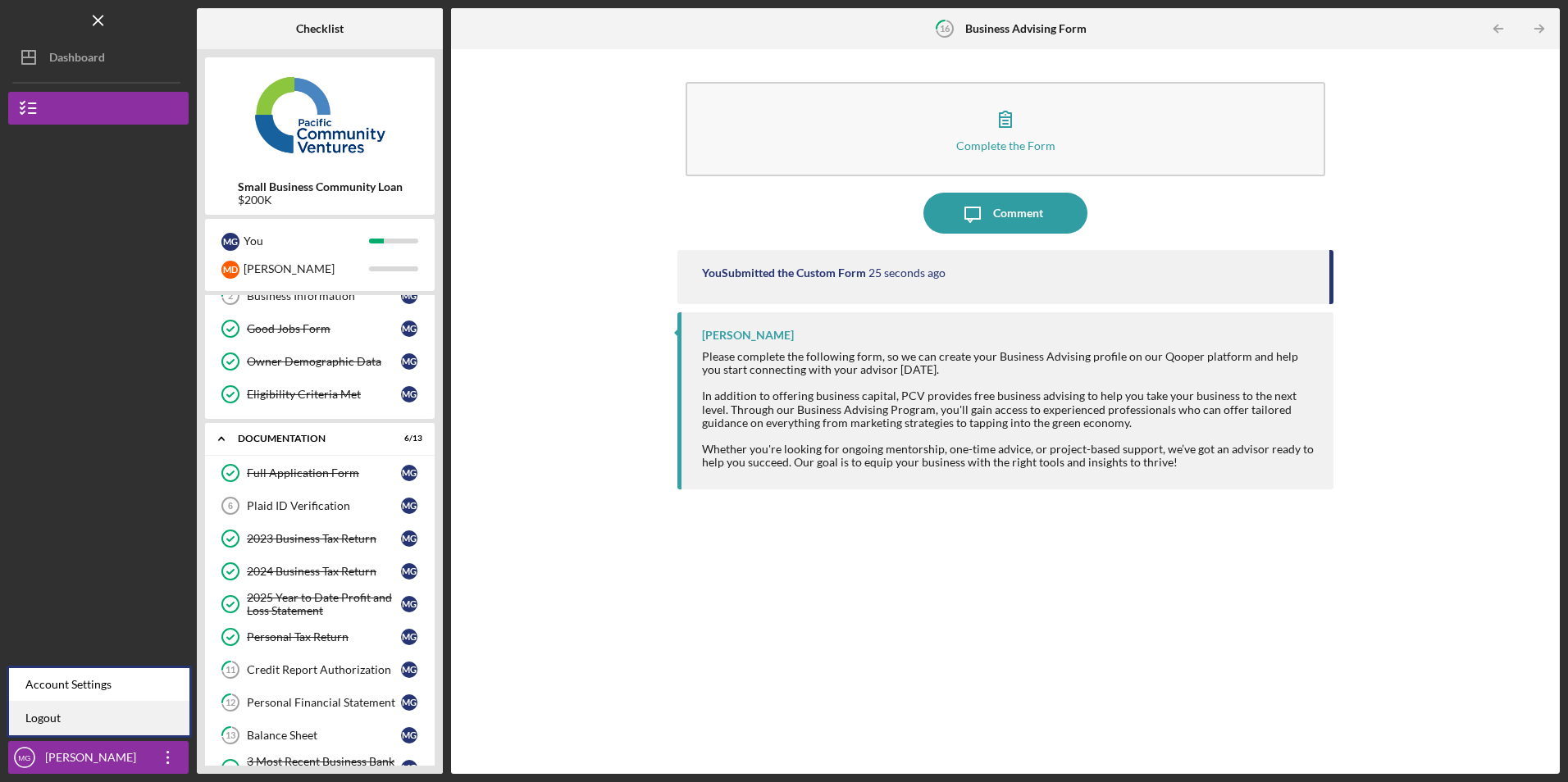
click at [141, 723] on link "Logout" at bounding box center [99, 719] width 181 height 33
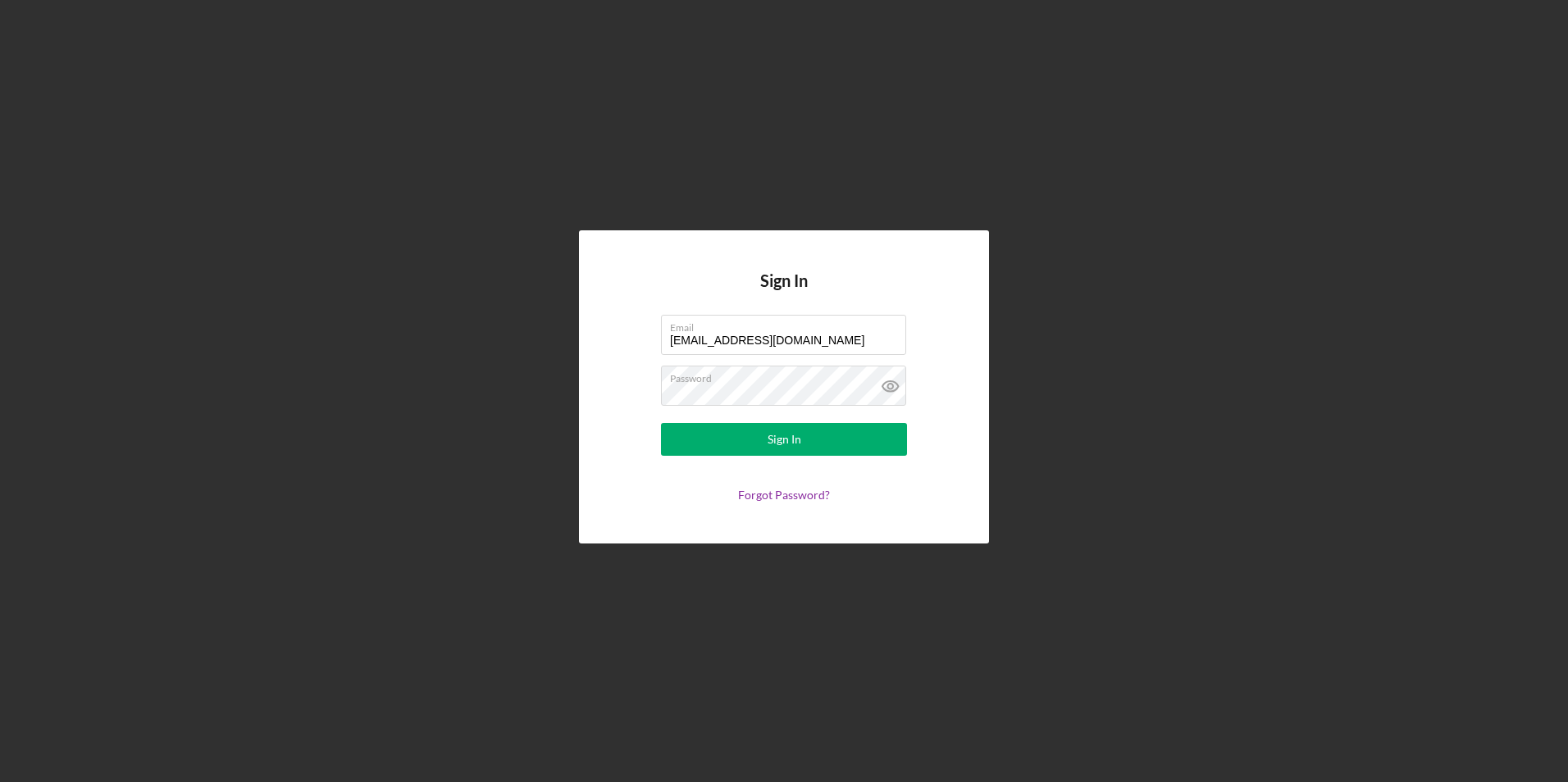
drag, startPoint x: 805, startPoint y: 343, endPoint x: 596, endPoint y: 351, distance: 209.2
click at [596, 351] on div "Sign In Email juanashhc@ymail.com Password Sign In Forgot Password?" at bounding box center [784, 386] width 410 height 312
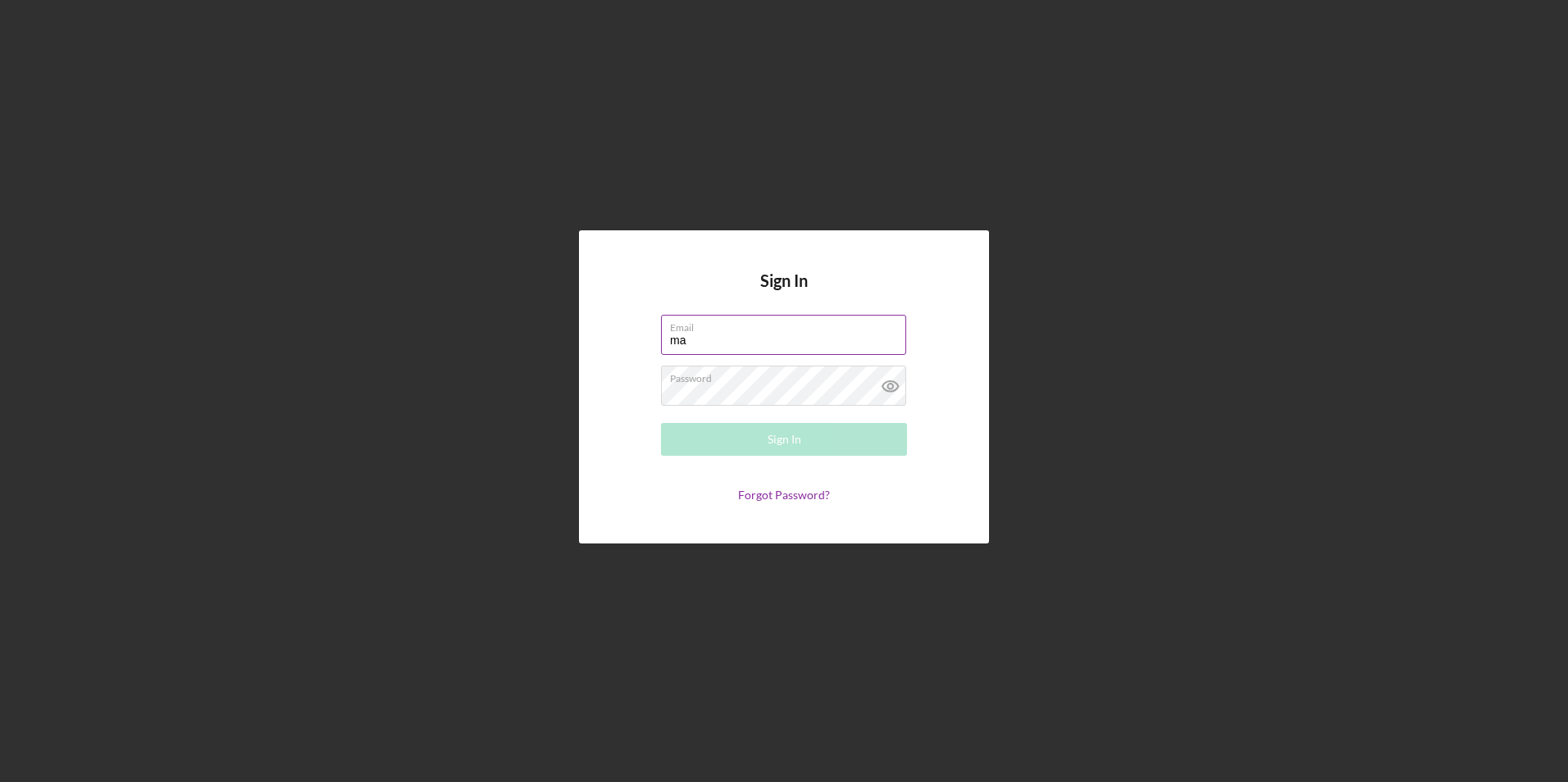
type input "marcyluna75@icloud.com"
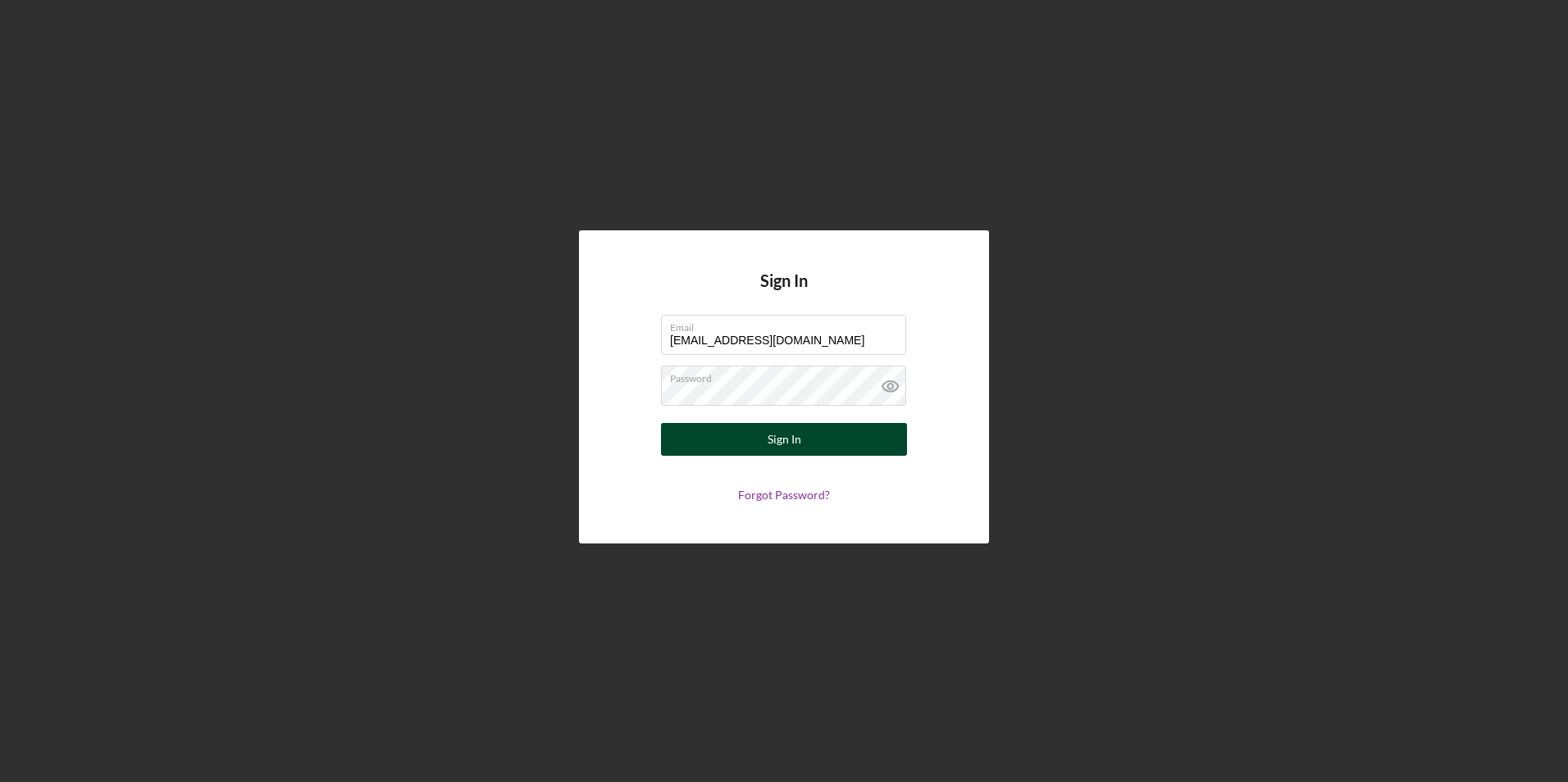
click at [709, 427] on button "Sign In" at bounding box center [784, 439] width 246 height 32
